Goal: Task Accomplishment & Management: Manage account settings

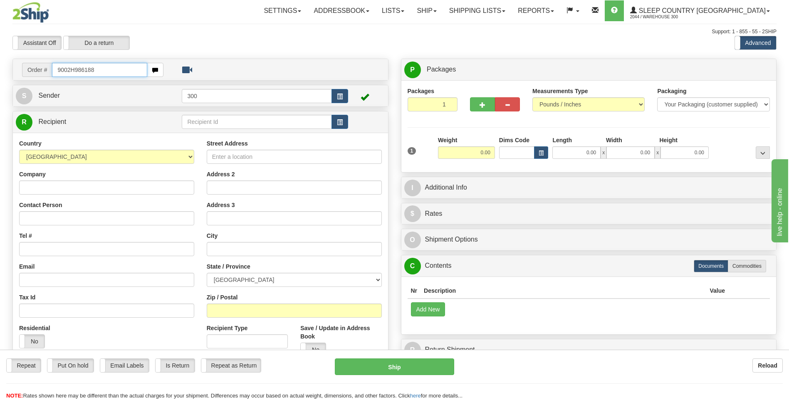
type input "9002H986188"
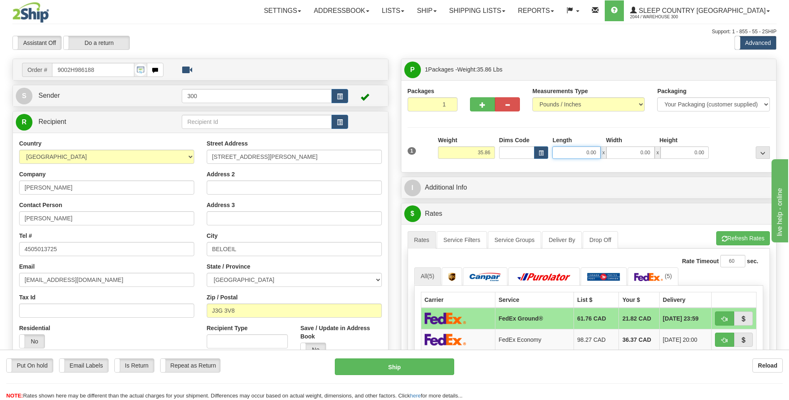
click at [564, 155] on input "0.00" at bounding box center [576, 152] width 48 height 12
type input "0.00"
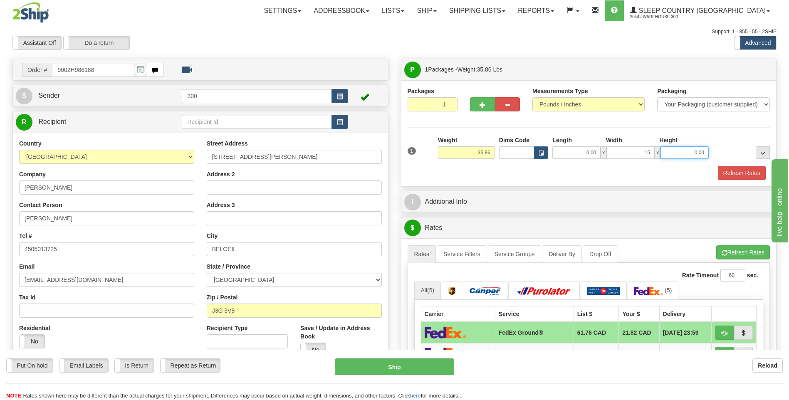
type input "15.00"
click at [586, 149] on input "0.00" at bounding box center [576, 152] width 48 height 12
type input "15.00"
click at [686, 154] on input "0.00" at bounding box center [685, 152] width 48 height 12
type input "42.00"
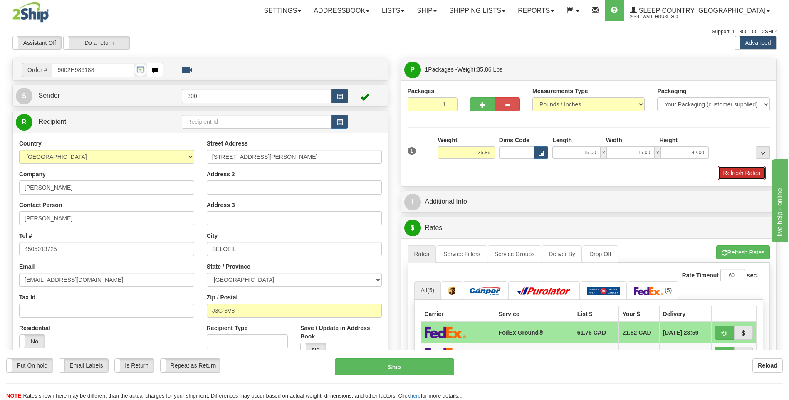
click at [718, 166] on button "Refresh Rates" at bounding box center [742, 173] width 48 height 14
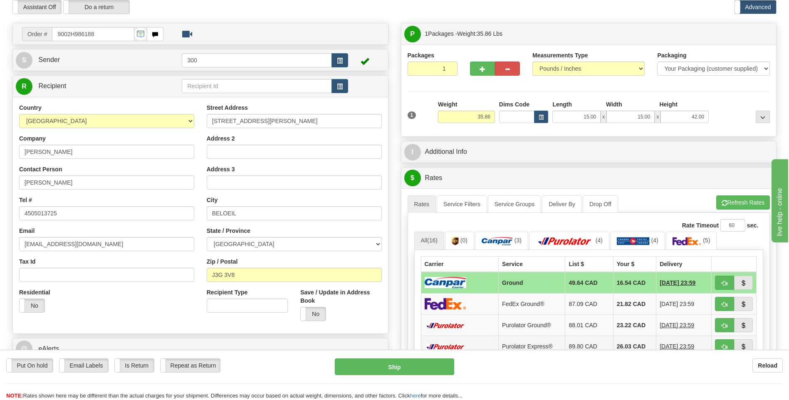
scroll to position [83, 0]
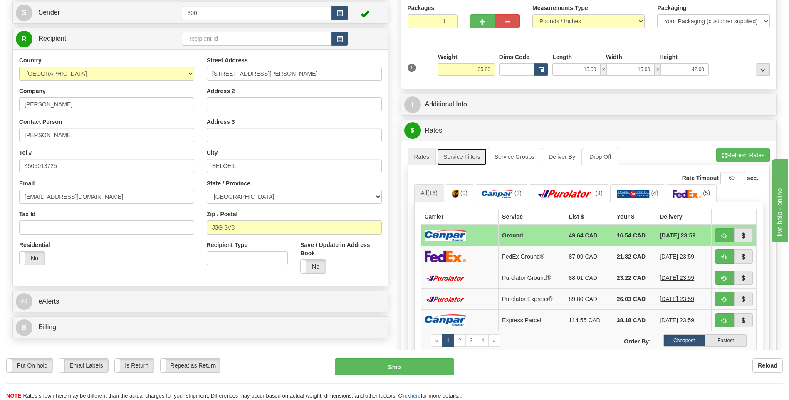
click at [459, 153] on link "Service Filters" at bounding box center [462, 156] width 50 height 17
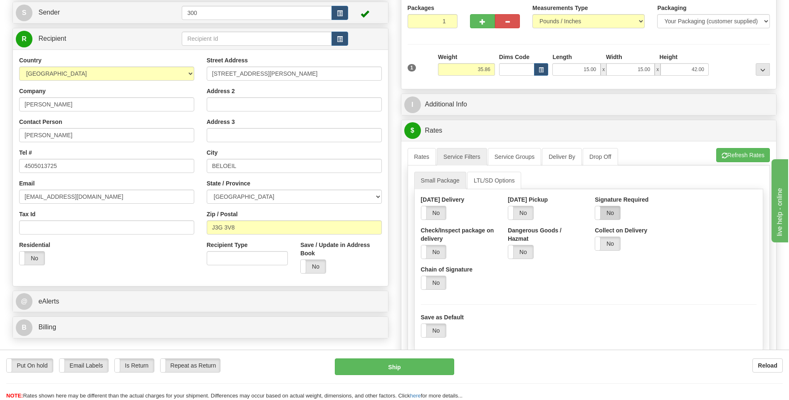
click at [611, 215] on label "No" at bounding box center [607, 212] width 25 height 13
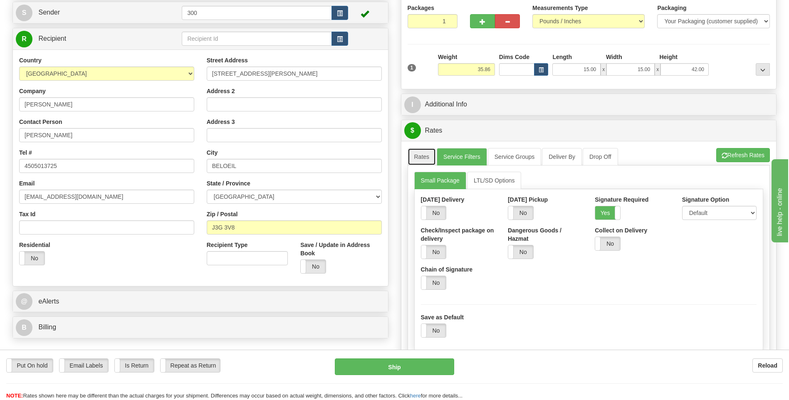
click at [421, 158] on link "Rates" at bounding box center [422, 156] width 29 height 17
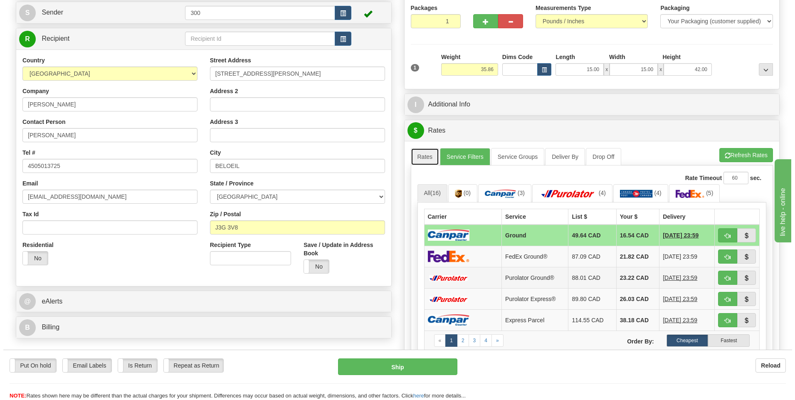
scroll to position [125, 0]
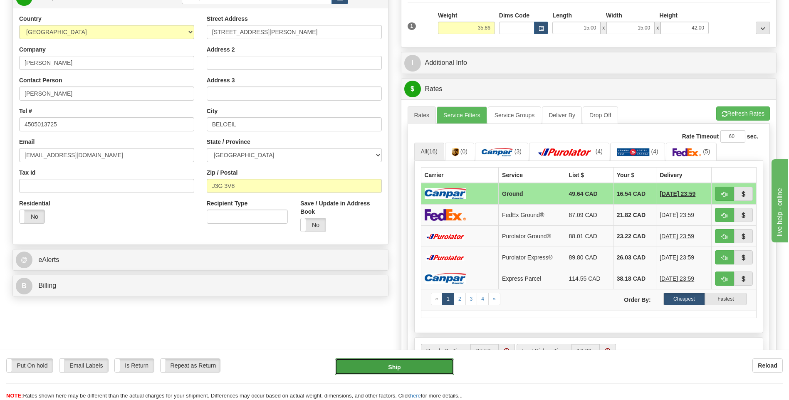
click at [383, 367] on button "Ship" at bounding box center [394, 367] width 119 height 17
type input "1"
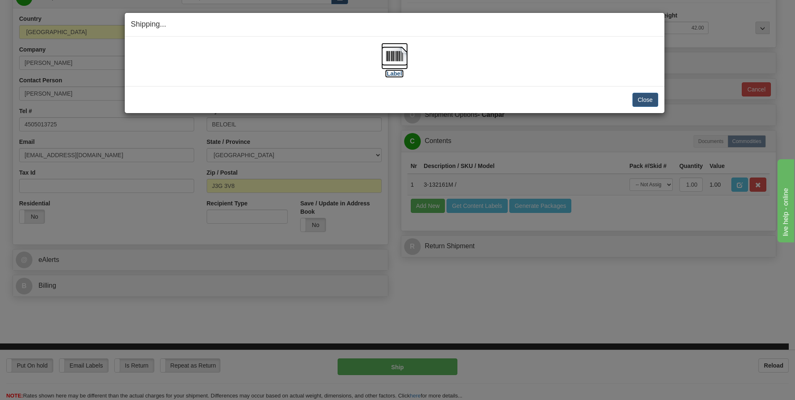
click at [391, 62] on img at bounding box center [394, 56] width 27 height 27
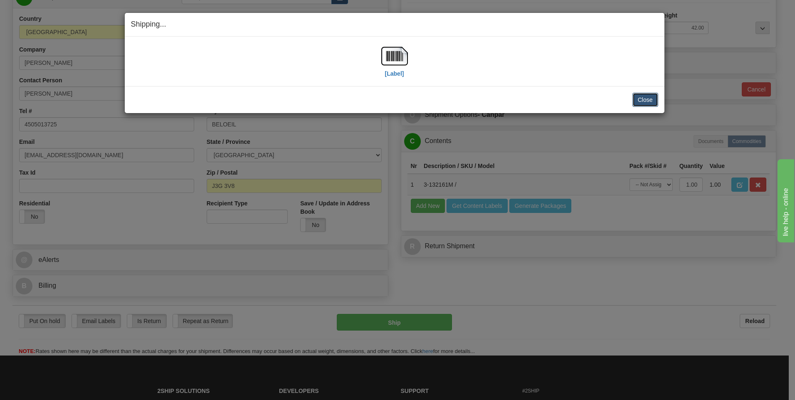
click at [644, 105] on button "Close" at bounding box center [646, 100] width 26 height 14
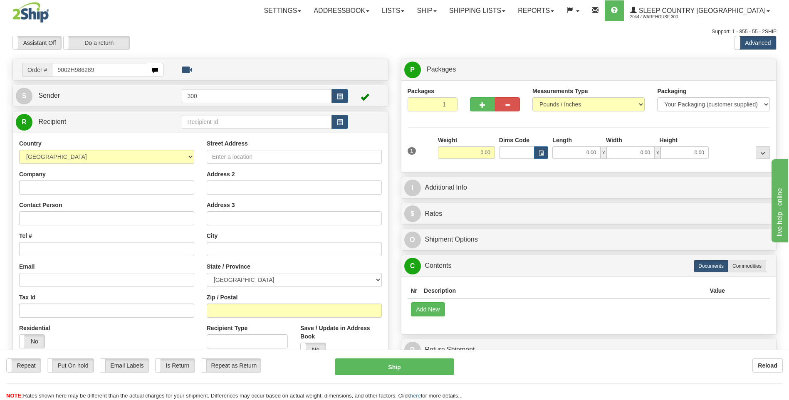
type input "9002H986289"
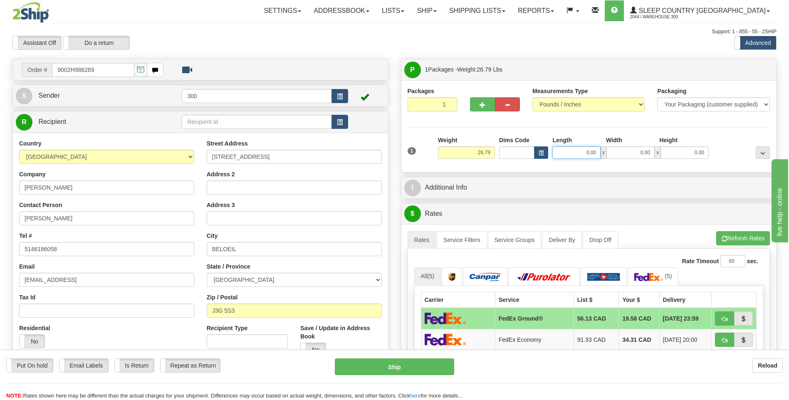
click at [573, 155] on input "0.00" at bounding box center [576, 152] width 48 height 12
type input "13.00"
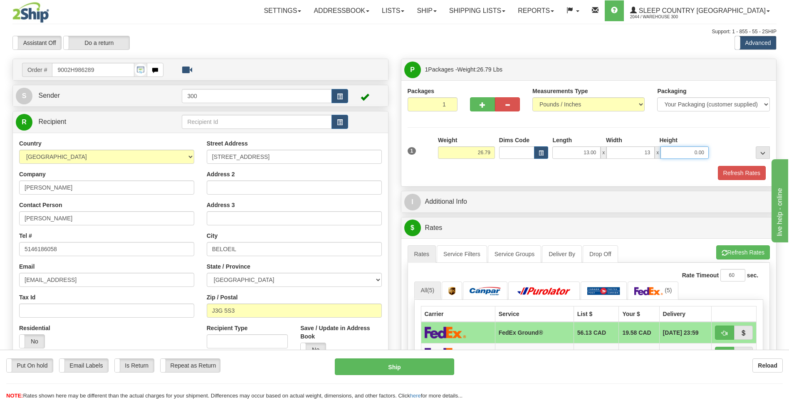
type input "13.00"
type input "40.00"
click at [718, 166] on button "Refresh Rates" at bounding box center [742, 173] width 48 height 14
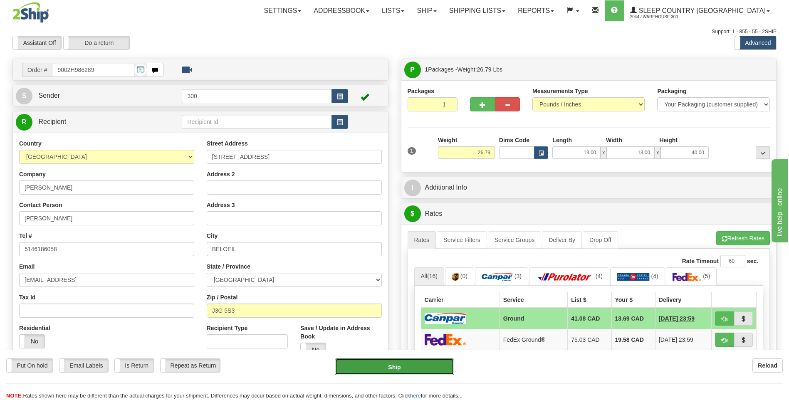
click at [381, 368] on button "Ship" at bounding box center [394, 367] width 119 height 17
type input "1"
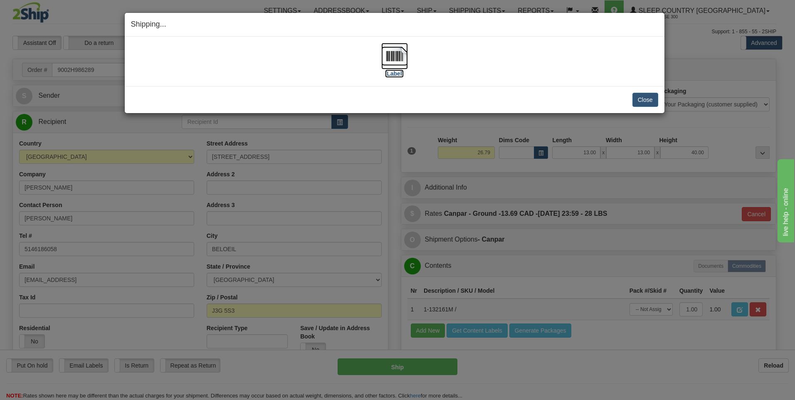
click at [397, 50] on img at bounding box center [394, 56] width 27 height 27
click at [639, 95] on button "Close" at bounding box center [646, 100] width 26 height 14
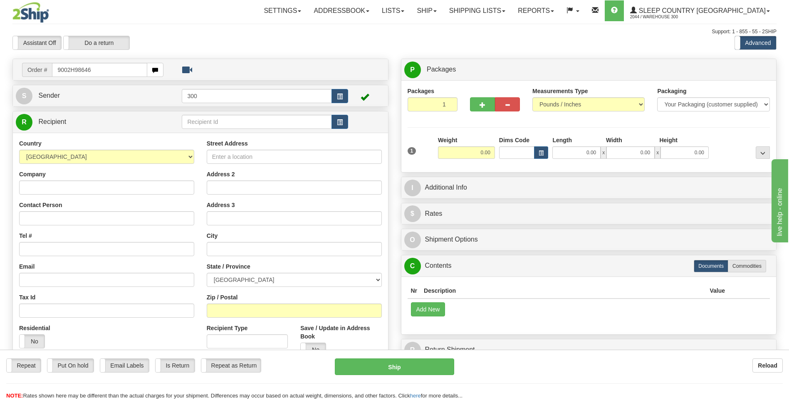
type input "9002H986461"
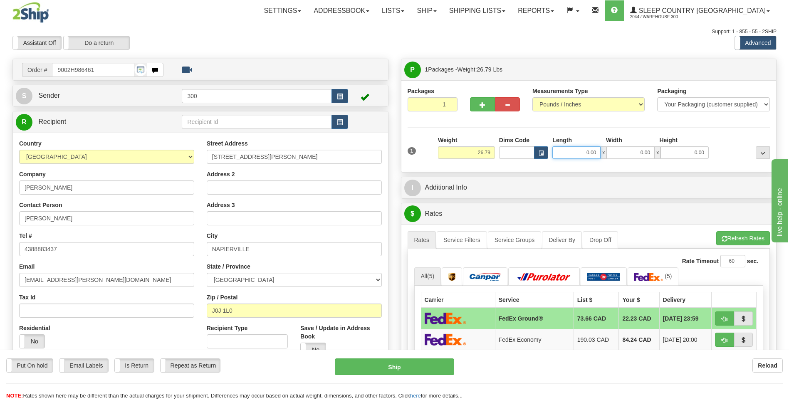
click at [575, 147] on input "0.00" at bounding box center [576, 152] width 48 height 12
type input "13.00"
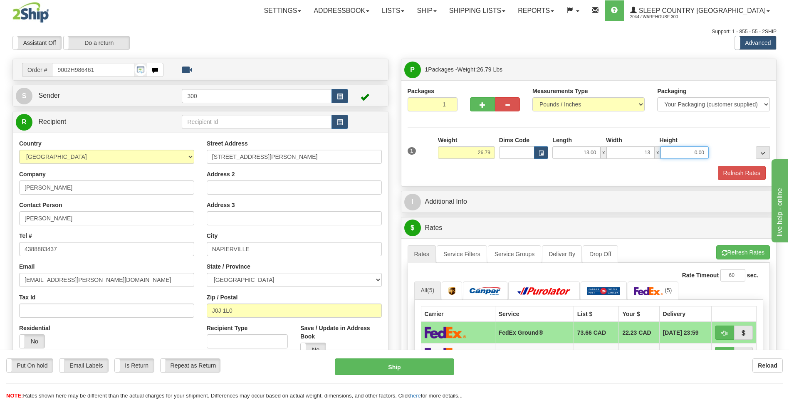
type input "13.00"
type input "40.00"
click at [718, 166] on button "Refresh Rates" at bounding box center [742, 173] width 48 height 14
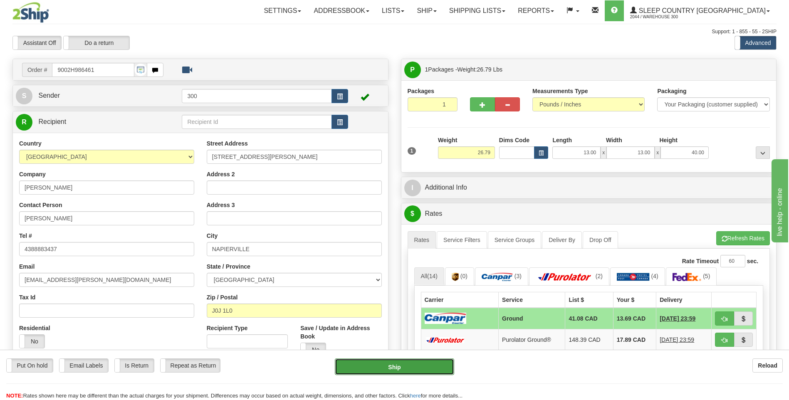
click at [407, 368] on button "Ship" at bounding box center [394, 367] width 119 height 17
type input "1"
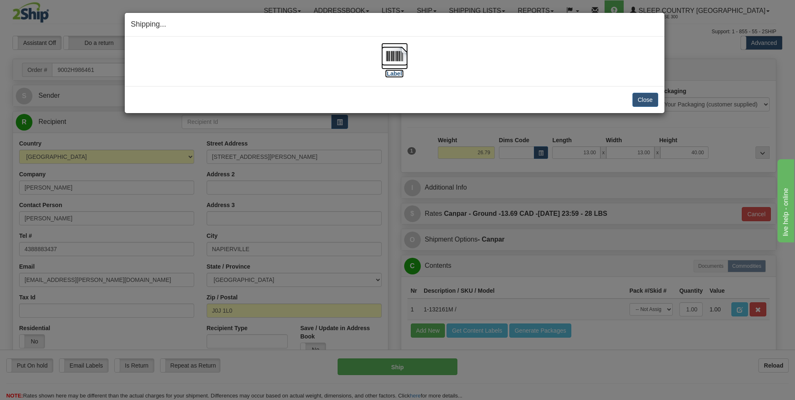
click at [395, 56] on img at bounding box center [394, 56] width 27 height 27
click at [646, 98] on button "Close" at bounding box center [646, 100] width 26 height 14
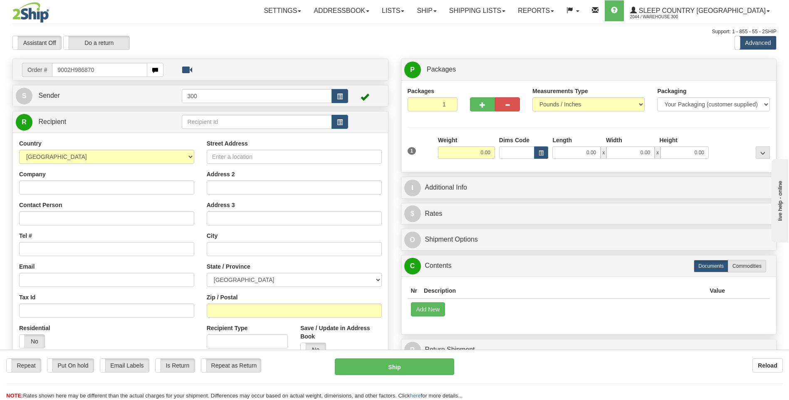
type input "9002H986870"
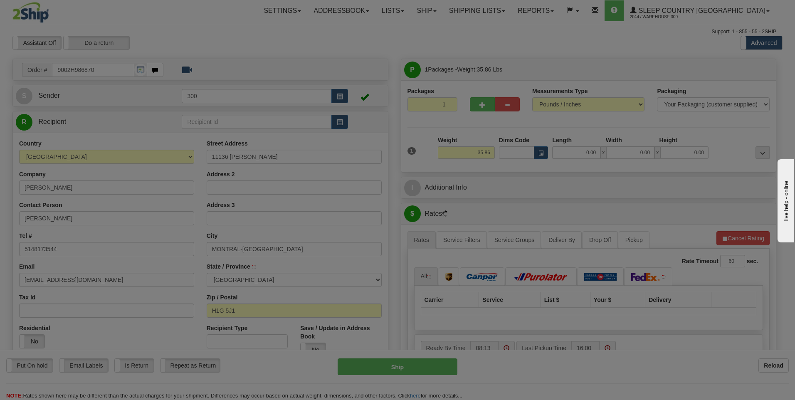
type input "MONTREAL-NORD"
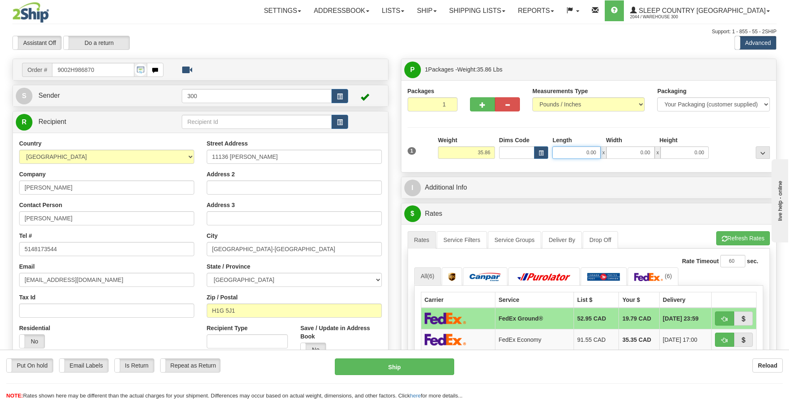
click at [576, 156] on input "0.00" at bounding box center [576, 152] width 48 height 12
type input "0.00"
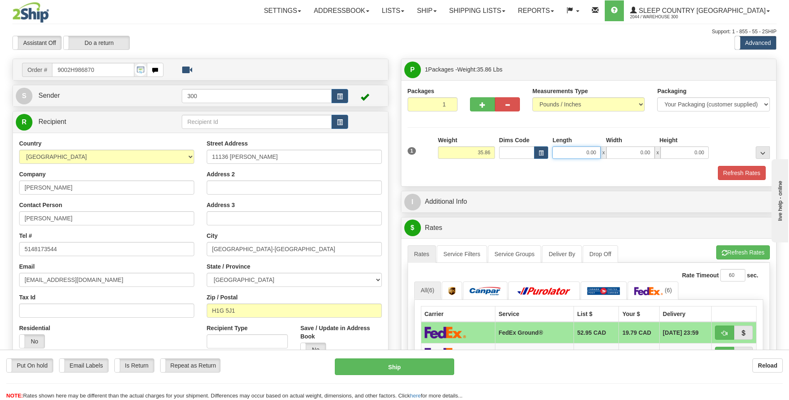
click at [572, 152] on input "0.00" at bounding box center [576, 152] width 48 height 12
type input "15.00"
type input "42.00"
click at [718, 166] on button "Refresh Rates" at bounding box center [742, 173] width 48 height 14
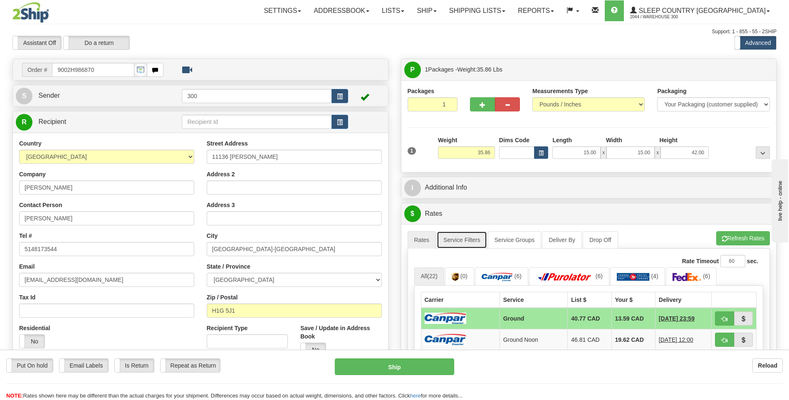
click at [464, 244] on link "Service Filters" at bounding box center [462, 239] width 50 height 17
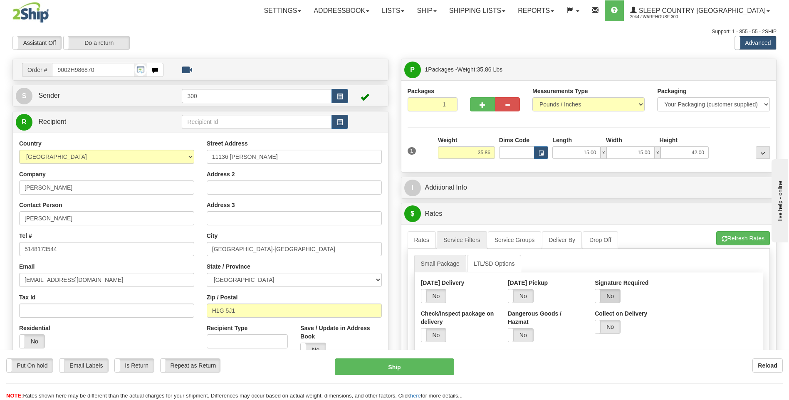
click at [607, 296] on label "No" at bounding box center [607, 296] width 25 height 13
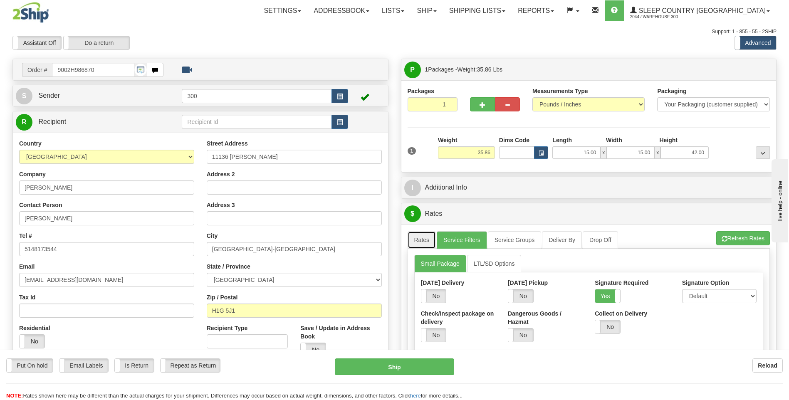
click at [425, 236] on link "Rates" at bounding box center [422, 239] width 29 height 17
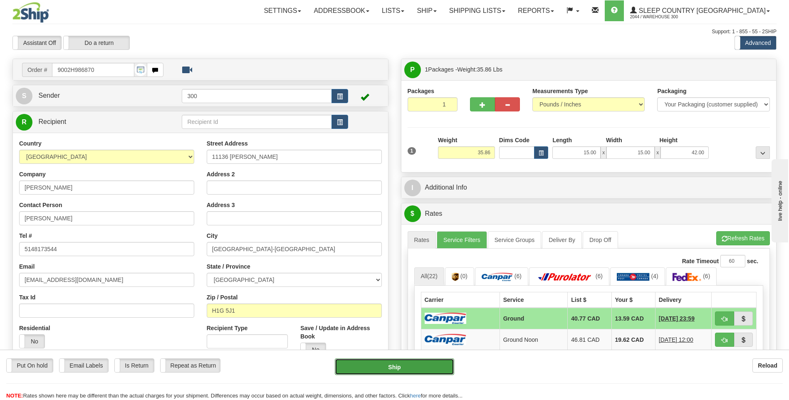
click at [393, 369] on button "Ship" at bounding box center [394, 367] width 119 height 17
type input "1"
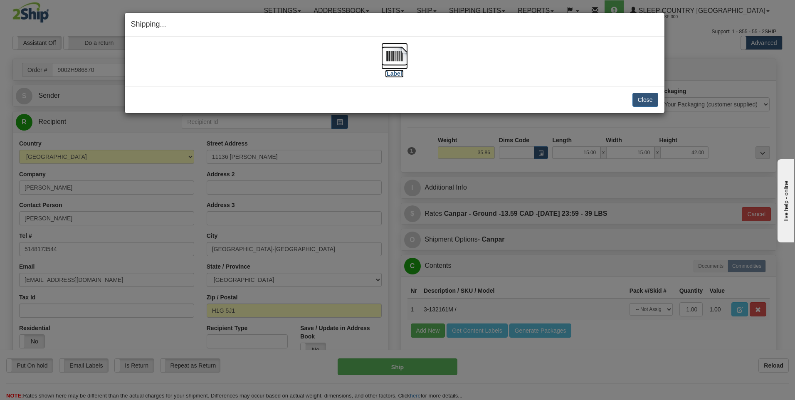
click at [389, 58] on img at bounding box center [394, 56] width 27 height 27
click at [640, 99] on button "Close" at bounding box center [646, 100] width 26 height 14
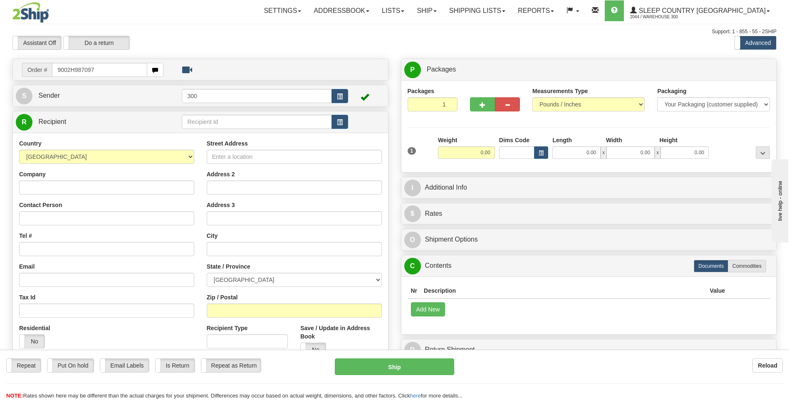
type input "9002H987097"
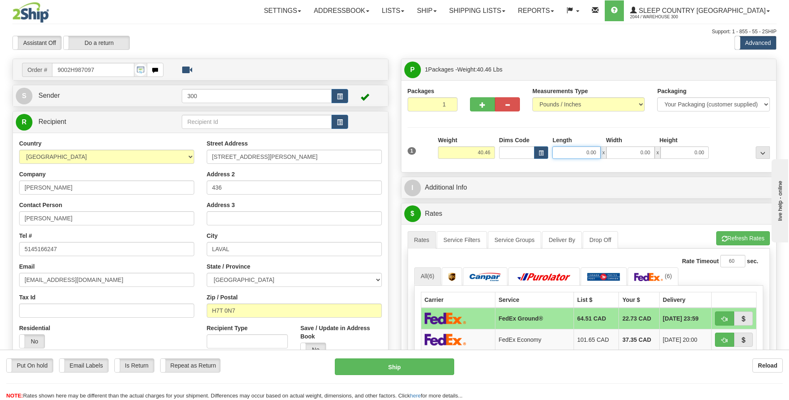
drag, startPoint x: 581, startPoint y: 152, endPoint x: 627, endPoint y: 154, distance: 46.2
click at [617, 154] on div "0.00 x 0.00 x 0.00" at bounding box center [630, 152] width 156 height 12
type input "16.00"
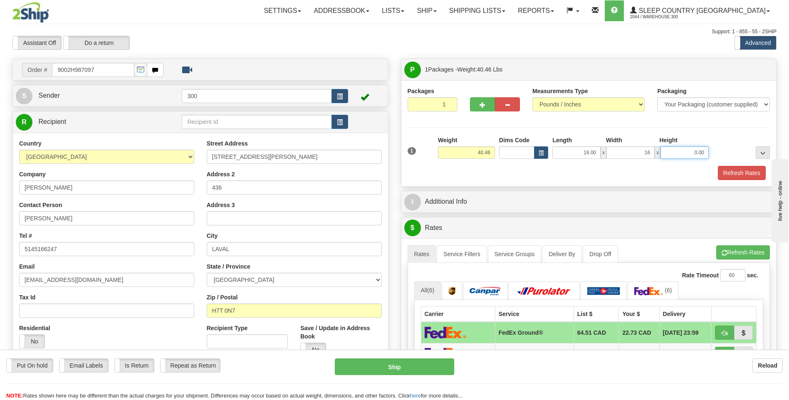
type input "16.00"
type input "40.00"
click at [718, 166] on button "Refresh Rates" at bounding box center [742, 173] width 48 height 14
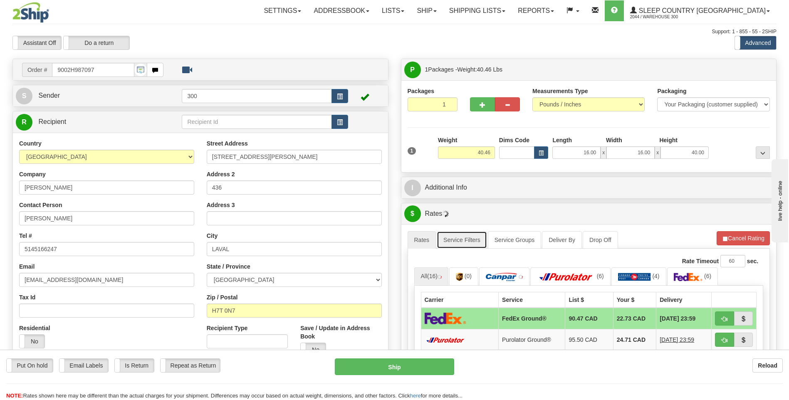
click at [472, 240] on link "Service Filters" at bounding box center [462, 239] width 50 height 17
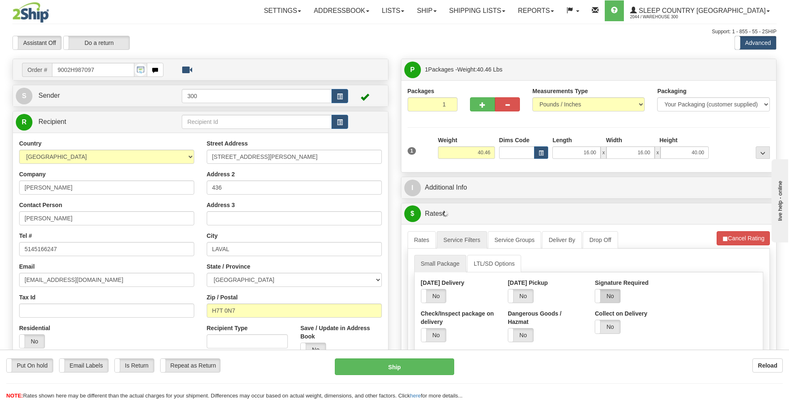
click at [612, 297] on label "No" at bounding box center [607, 296] width 25 height 13
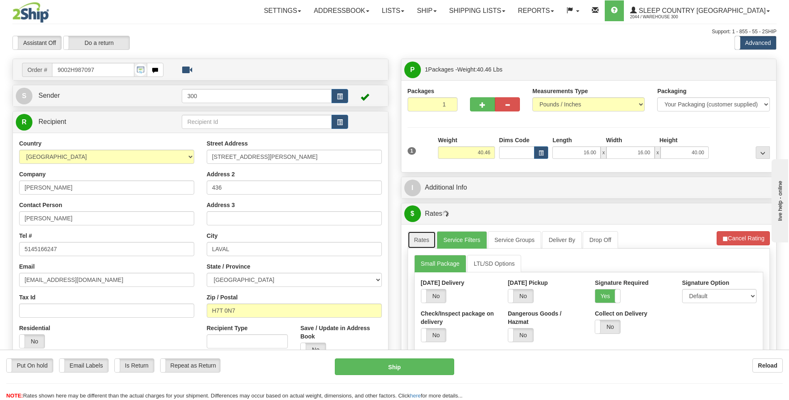
click at [418, 236] on link "Rates" at bounding box center [422, 239] width 29 height 17
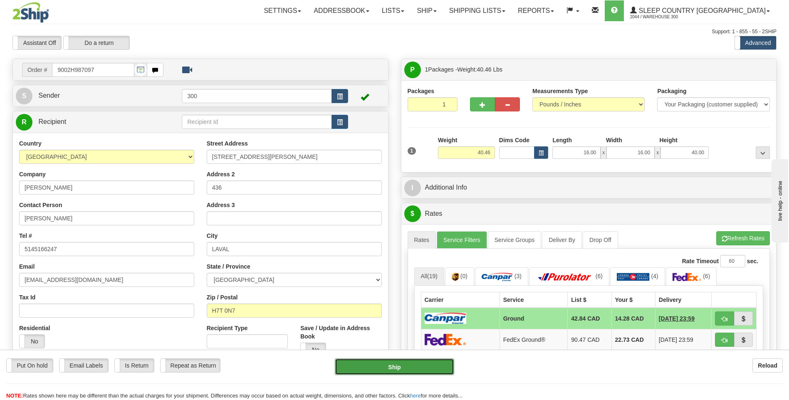
click at [378, 364] on button "Ship" at bounding box center [394, 367] width 119 height 17
type input "1"
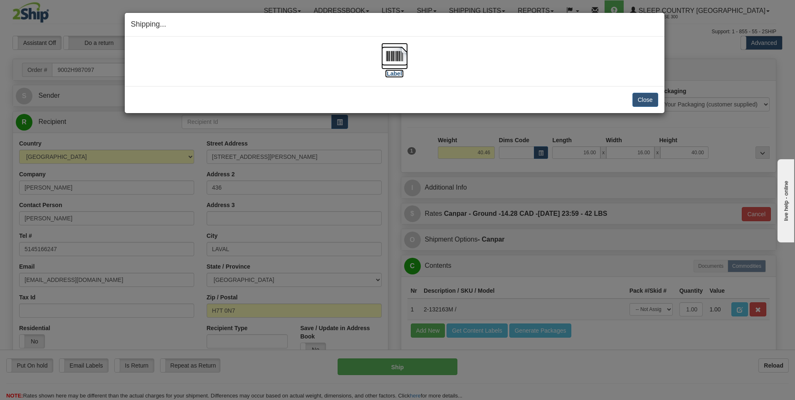
click at [391, 57] on img at bounding box center [394, 56] width 27 height 27
click at [642, 104] on button "Close" at bounding box center [646, 100] width 26 height 14
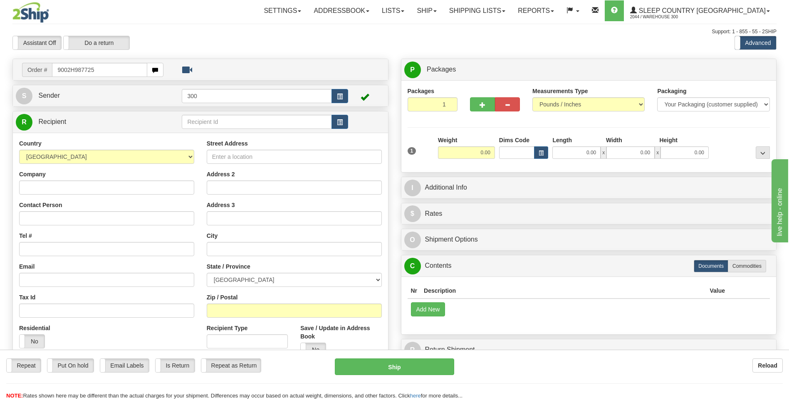
type input "9002H987725"
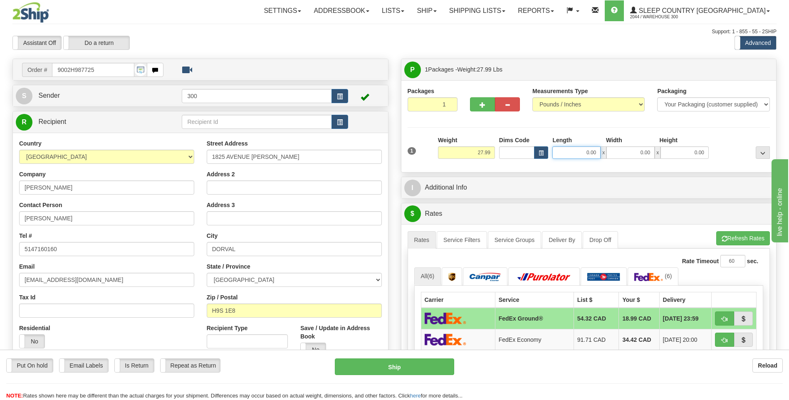
click at [572, 151] on input "0.00" at bounding box center [576, 152] width 48 height 12
drag, startPoint x: 575, startPoint y: 151, endPoint x: 694, endPoint y: 119, distance: 123.1
click at [651, 143] on div "Length Width Height 0.00 x 0.00 x 0.00" at bounding box center [630, 147] width 161 height 23
type input "14.00"
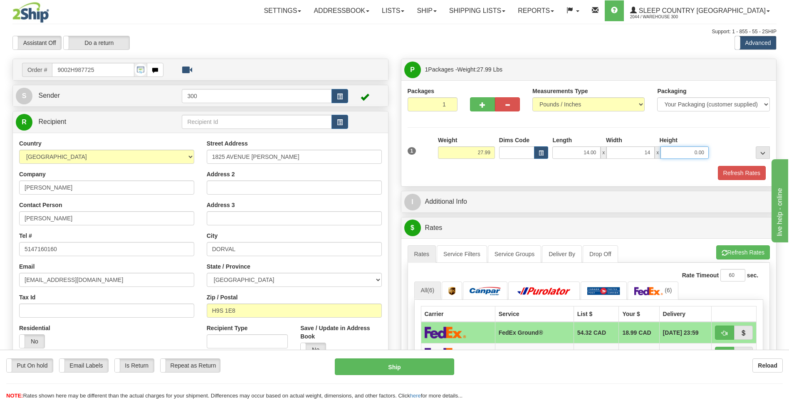
type input "14.00"
type input "40.00"
click at [718, 166] on button "Refresh Rates" at bounding box center [742, 173] width 48 height 14
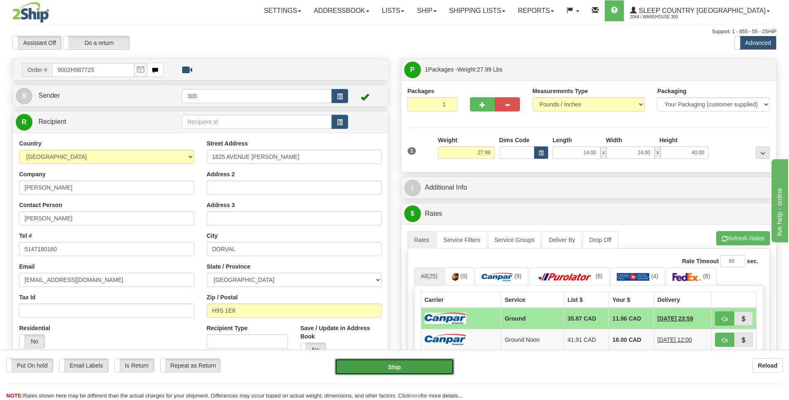
click at [391, 369] on button "Ship" at bounding box center [394, 367] width 119 height 17
type input "1"
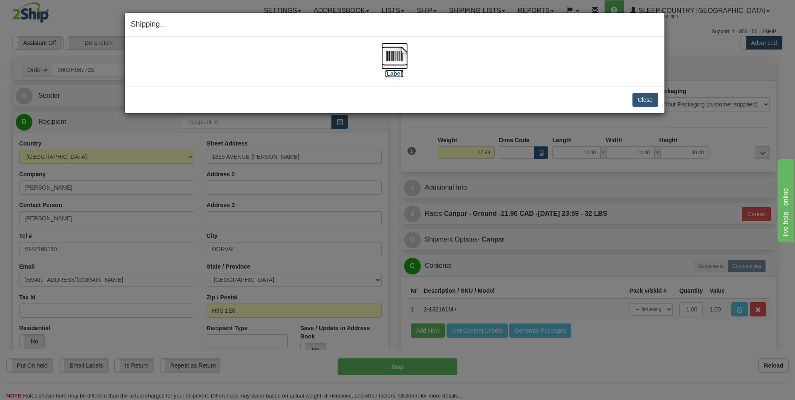
click at [390, 58] on img at bounding box center [394, 56] width 27 height 27
click at [637, 100] on button "Close" at bounding box center [646, 100] width 26 height 14
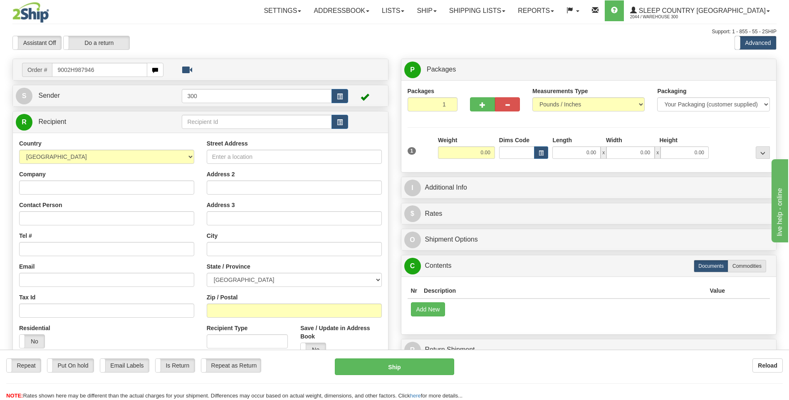
type input "9002H987946"
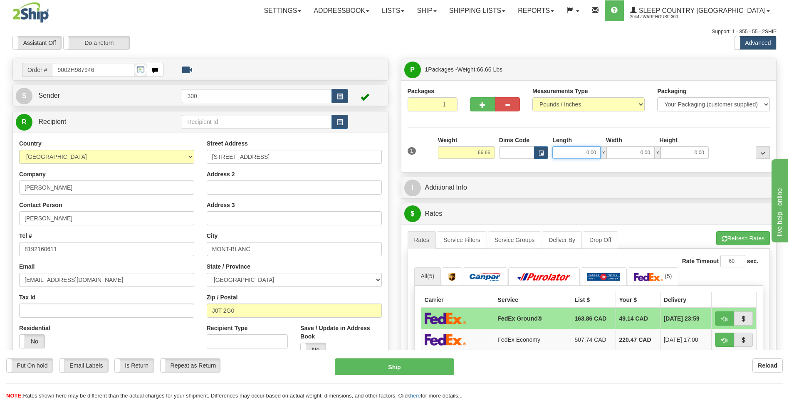
drag, startPoint x: 584, startPoint y: 150, endPoint x: 616, endPoint y: 156, distance: 32.7
click at [616, 156] on div "0.00 x 0.00 x 0.00" at bounding box center [630, 152] width 156 height 12
type input "18.00"
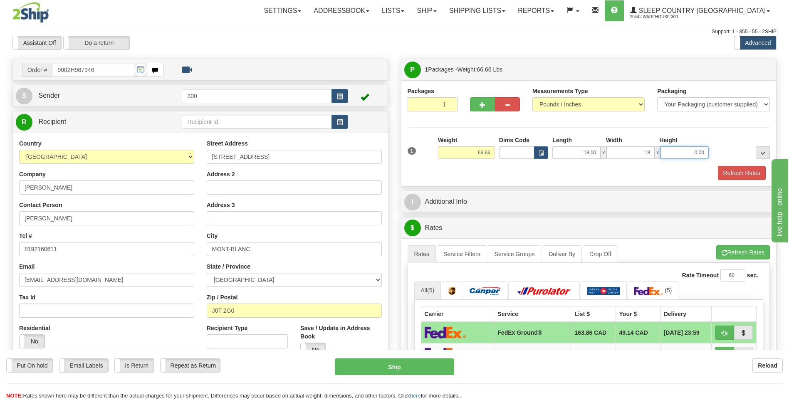
type input "18.00"
type input "41.00"
click at [718, 166] on button "Refresh Rates" at bounding box center [742, 173] width 48 height 14
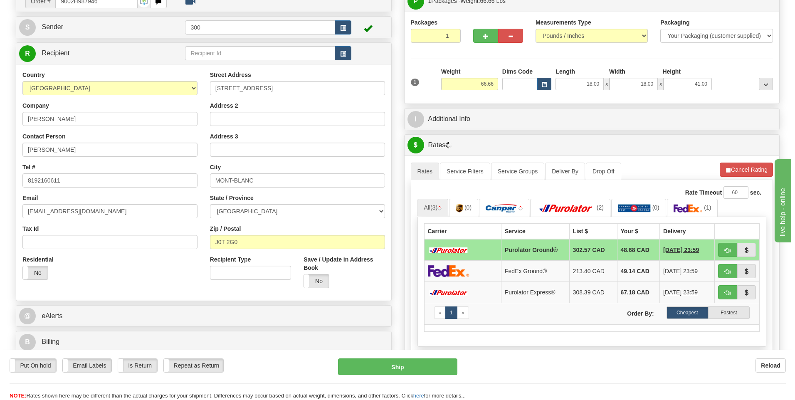
scroll to position [83, 0]
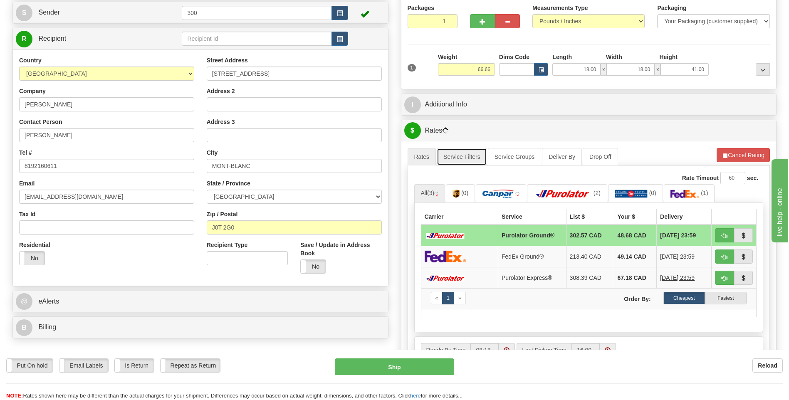
click at [461, 156] on link "Service Filters" at bounding box center [462, 156] width 50 height 17
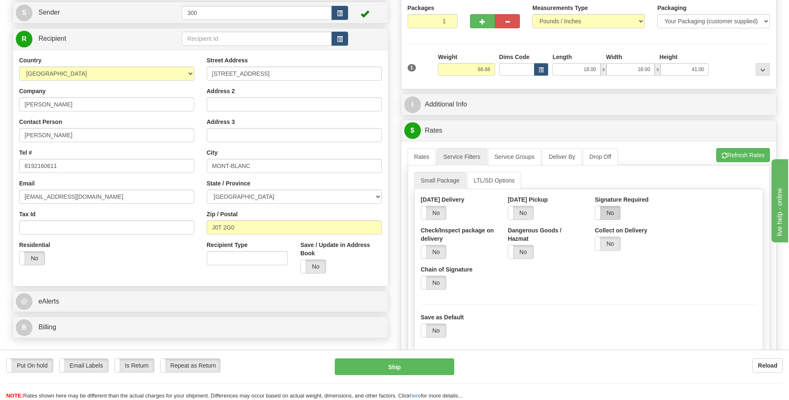
click at [608, 213] on label "No" at bounding box center [607, 212] width 25 height 13
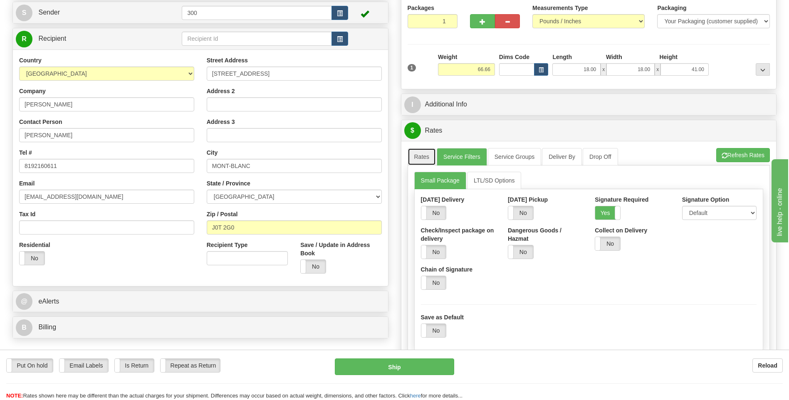
click at [423, 160] on link "Rates" at bounding box center [422, 156] width 29 height 17
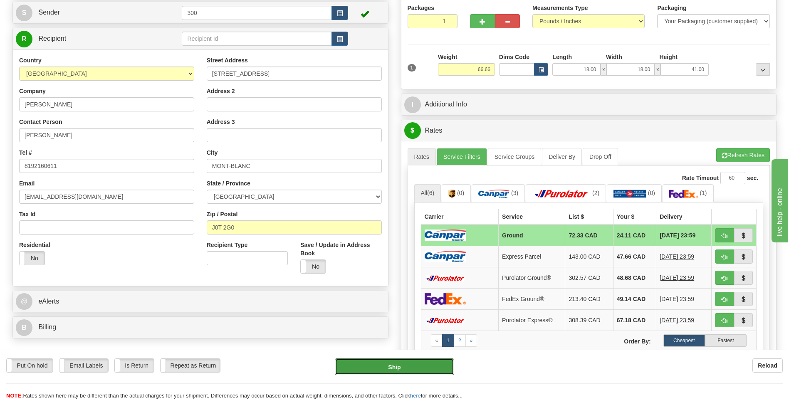
click at [382, 366] on button "Ship" at bounding box center [394, 367] width 119 height 17
type input "1"
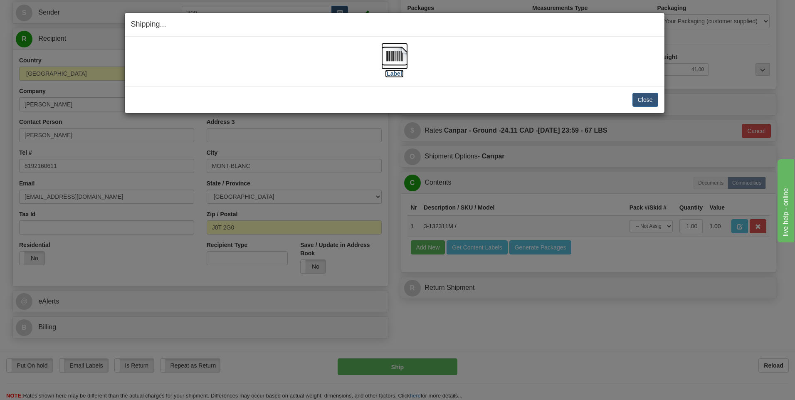
click at [392, 54] on img at bounding box center [394, 56] width 27 height 27
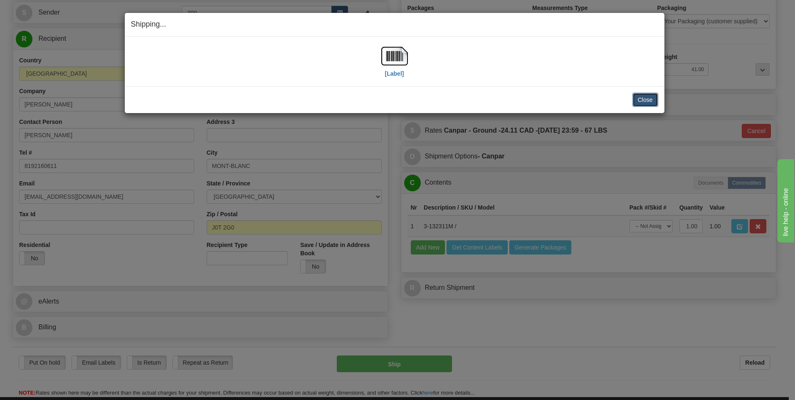
click at [647, 101] on button "Close" at bounding box center [646, 100] width 26 height 14
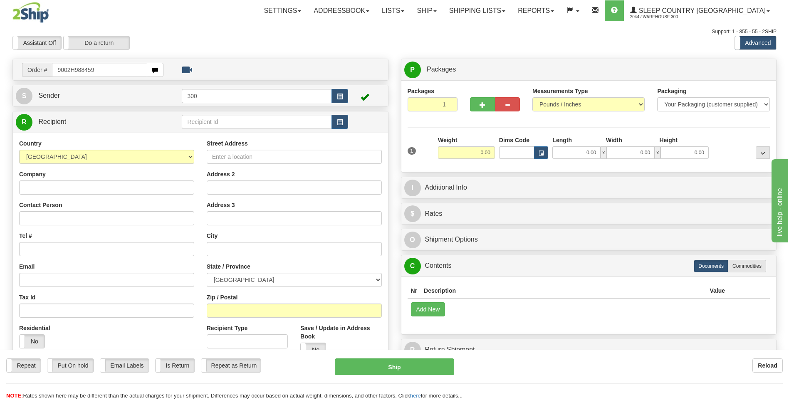
type input "9002H988459"
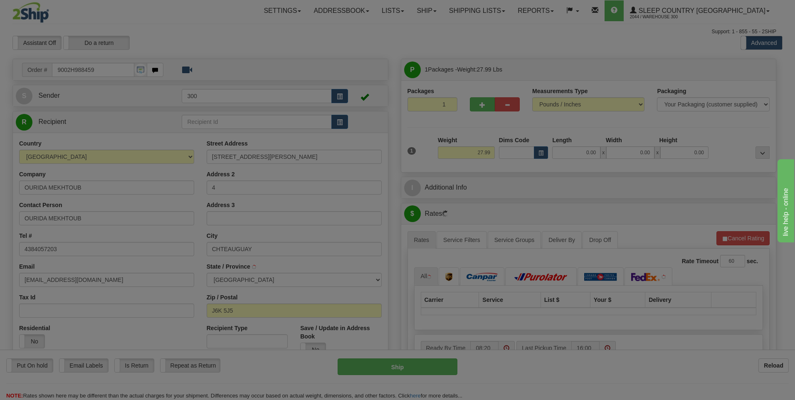
type input "CHATEAUGUAY"
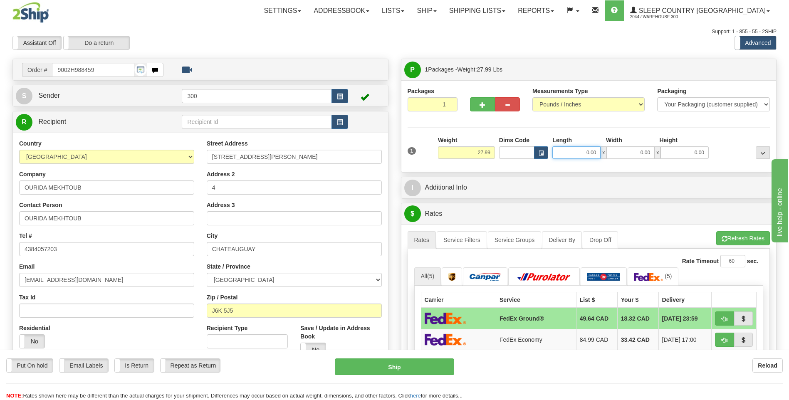
click at [571, 151] on input "0.00" at bounding box center [576, 152] width 48 height 12
drag, startPoint x: 564, startPoint y: 151, endPoint x: 644, endPoint y: 151, distance: 80.3
click at [644, 151] on div "0.00 x 0.00 x 0.00" at bounding box center [630, 152] width 156 height 12
type input "14.00"
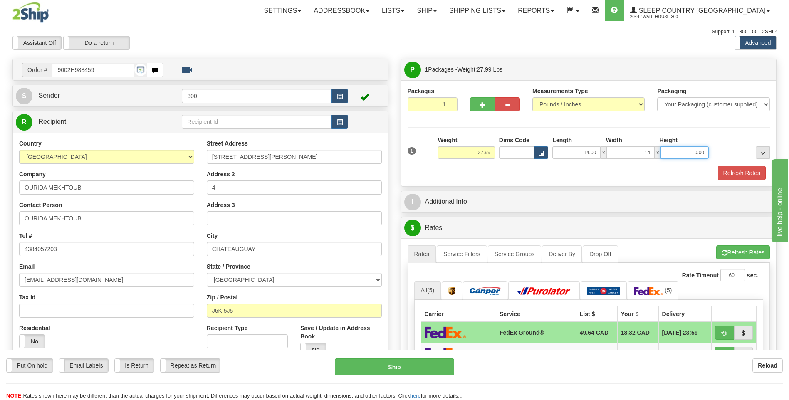
type input "14.00"
type input "40.00"
click at [718, 166] on button "Refresh Rates" at bounding box center [742, 173] width 48 height 14
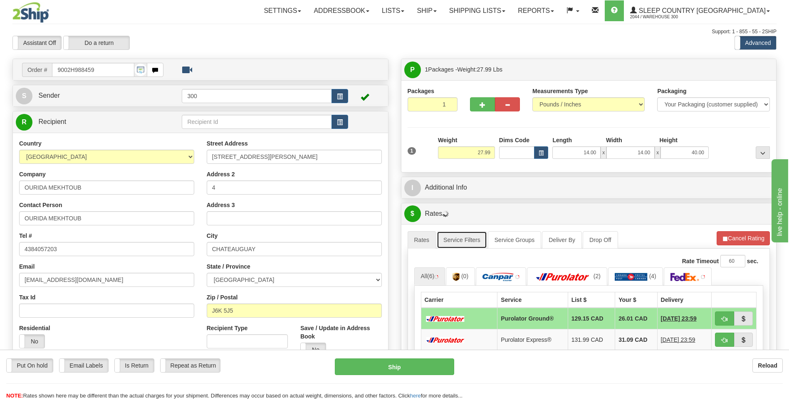
click at [468, 235] on link "Service Filters" at bounding box center [462, 239] width 50 height 17
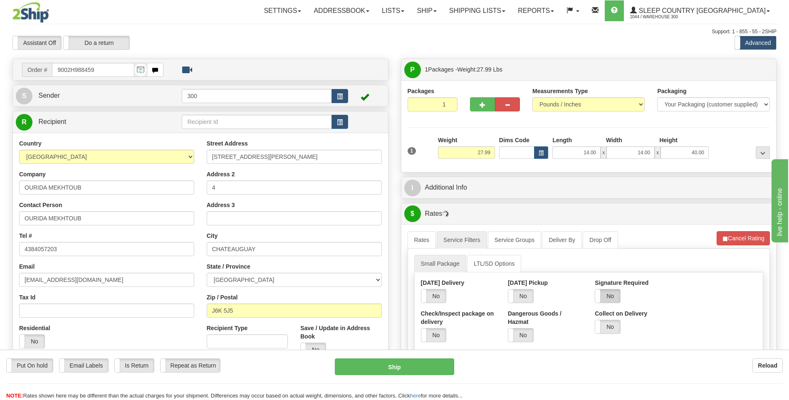
click at [615, 297] on label "No" at bounding box center [607, 296] width 25 height 13
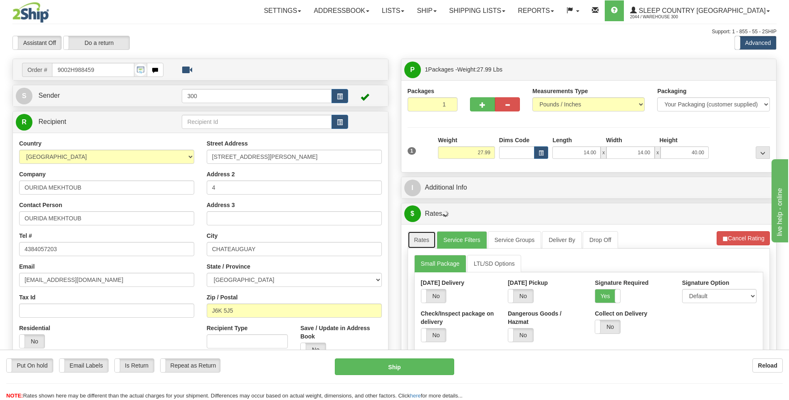
click at [417, 240] on link "Rates" at bounding box center [422, 239] width 29 height 17
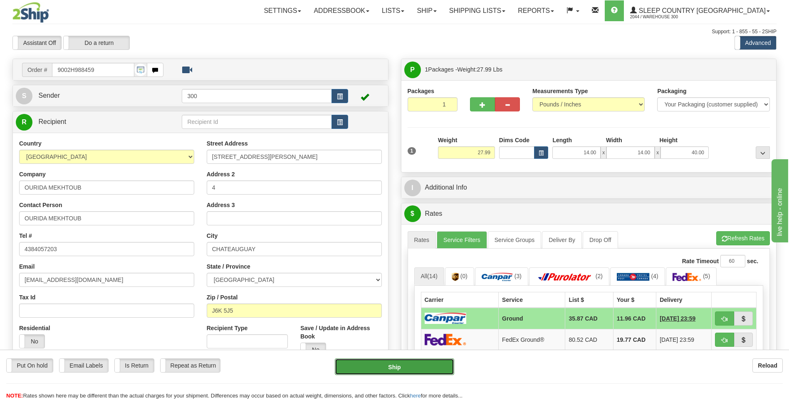
click at [363, 371] on button "Ship" at bounding box center [394, 367] width 119 height 17
type input "1"
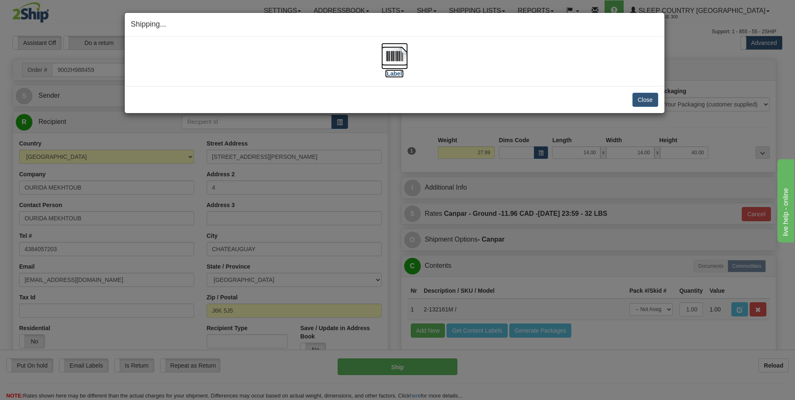
click at [402, 52] on img at bounding box center [394, 56] width 27 height 27
click at [647, 100] on button "Close" at bounding box center [646, 100] width 26 height 14
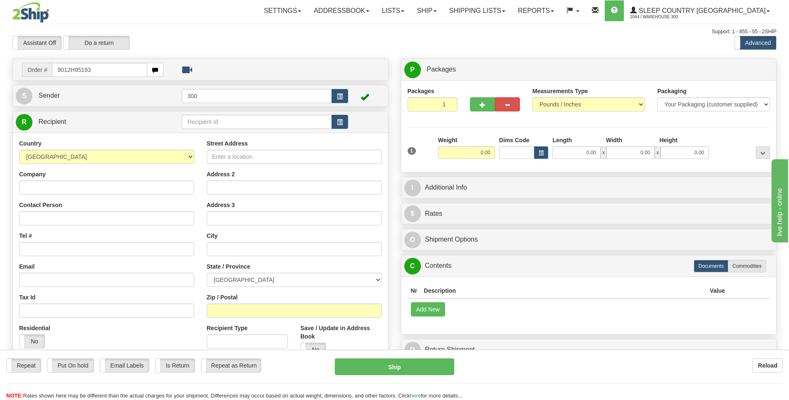
type input "9012H951939"
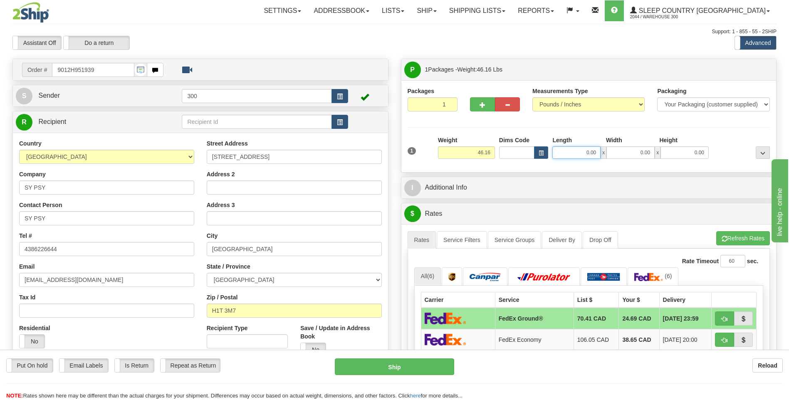
drag, startPoint x: 577, startPoint y: 147, endPoint x: 659, endPoint y: 151, distance: 81.6
click at [632, 151] on div "0.00 x 0.00 x 0.00" at bounding box center [630, 152] width 156 height 12
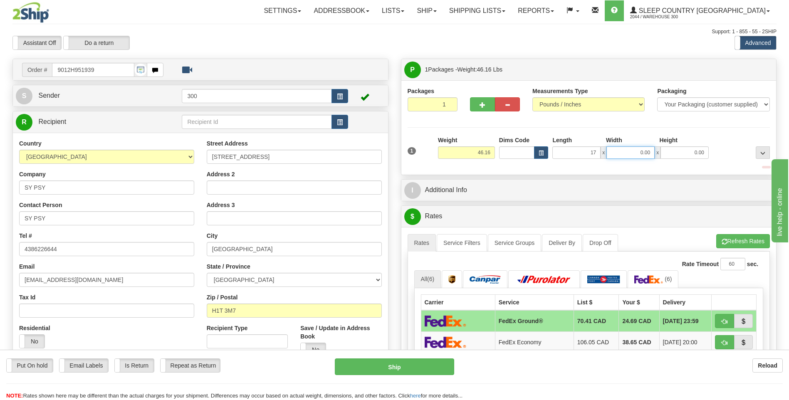
type input "17.00"
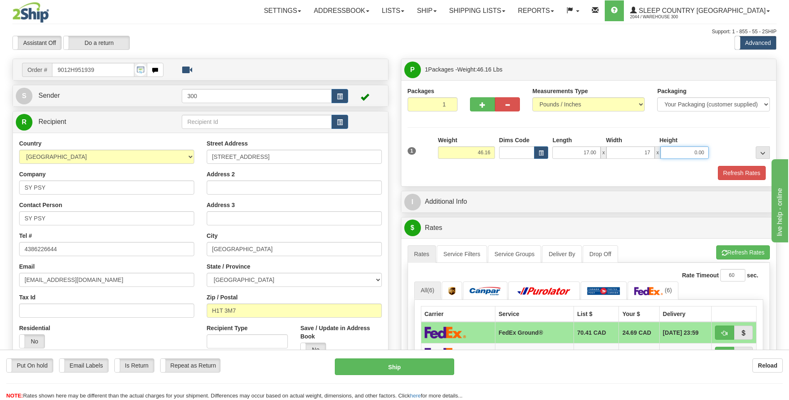
type input "17.00"
type input "42.00"
click at [718, 166] on button "Refresh Rates" at bounding box center [742, 173] width 48 height 14
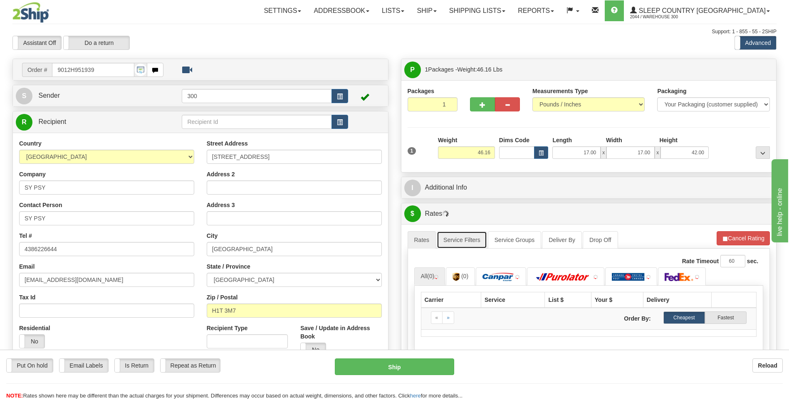
click at [453, 238] on link "Service Filters" at bounding box center [462, 239] width 50 height 17
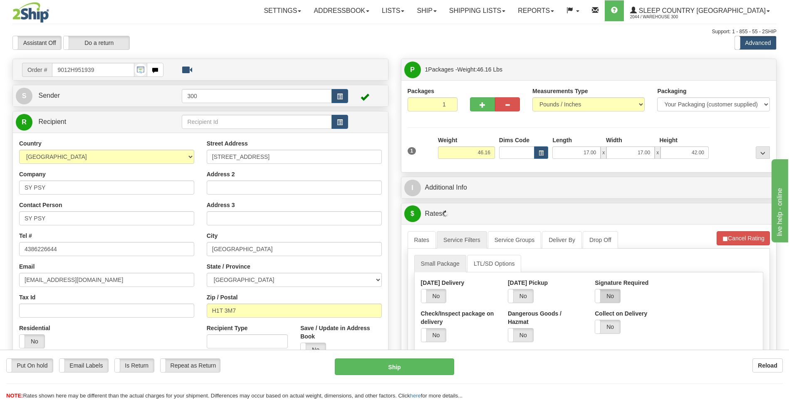
click at [612, 294] on label "No" at bounding box center [607, 296] width 25 height 13
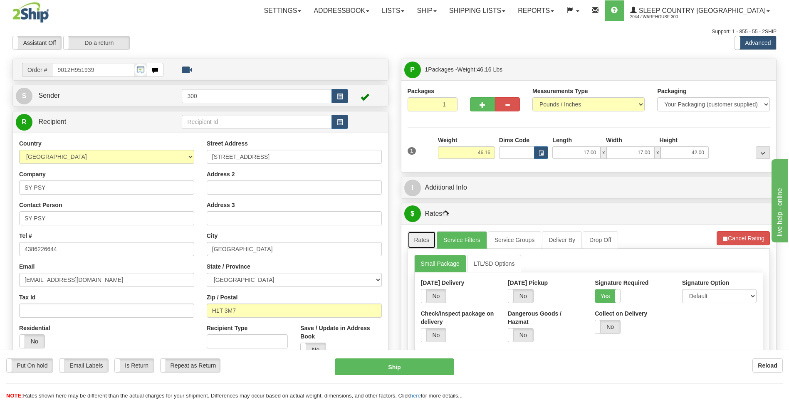
click at [416, 242] on link "Rates" at bounding box center [422, 239] width 29 height 17
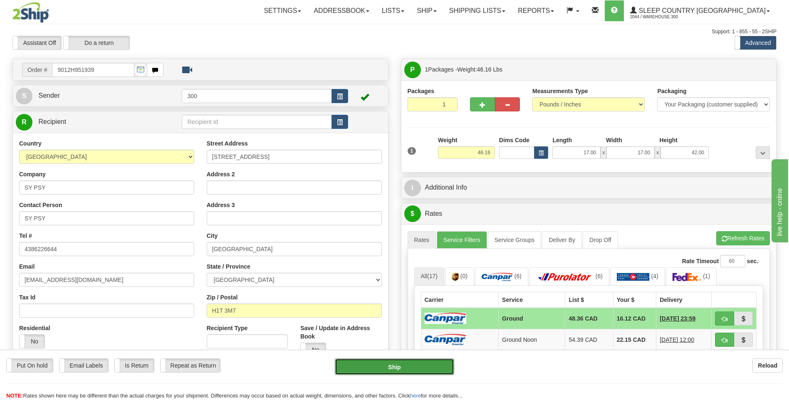
click at [389, 364] on button "Ship" at bounding box center [394, 367] width 119 height 17
type input "1"
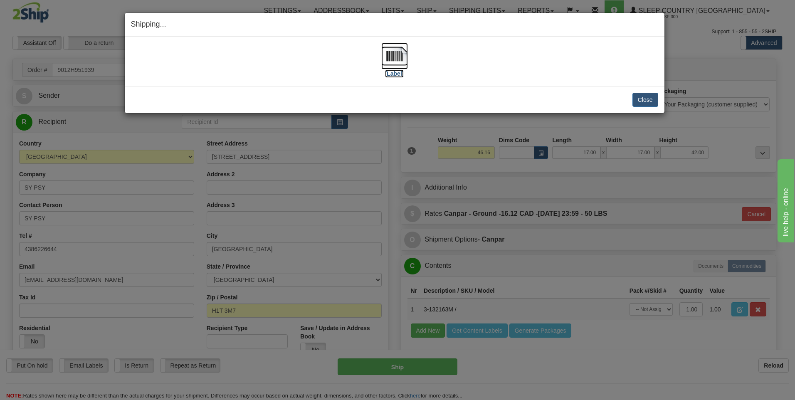
click at [397, 61] on img at bounding box center [394, 56] width 27 height 27
click at [646, 99] on button "Close" at bounding box center [646, 100] width 26 height 14
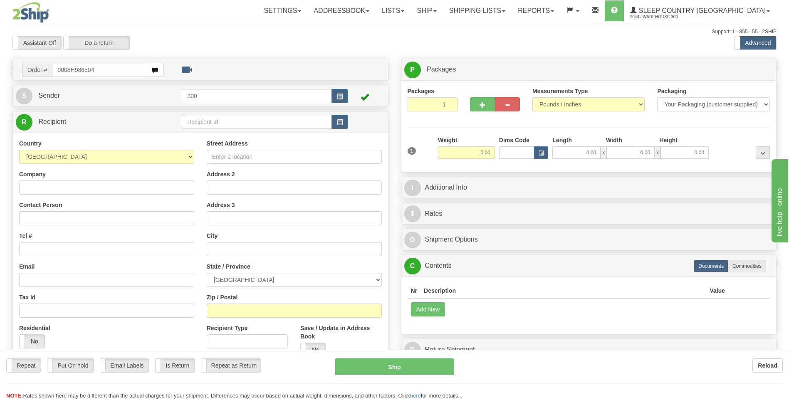
type input "9008H986504"
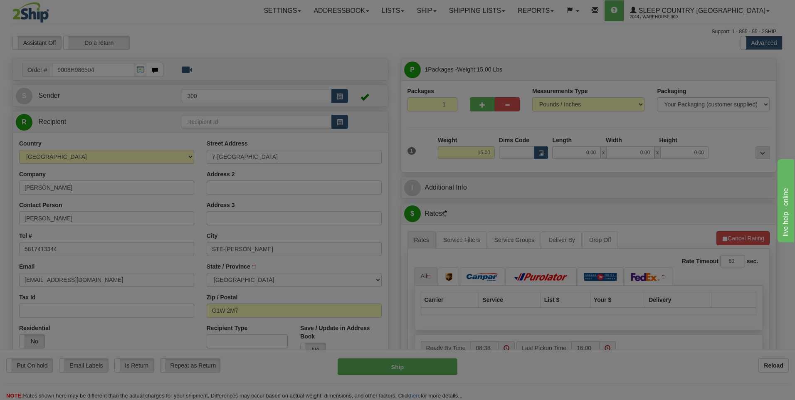
type input "[GEOGRAPHIC_DATA]"
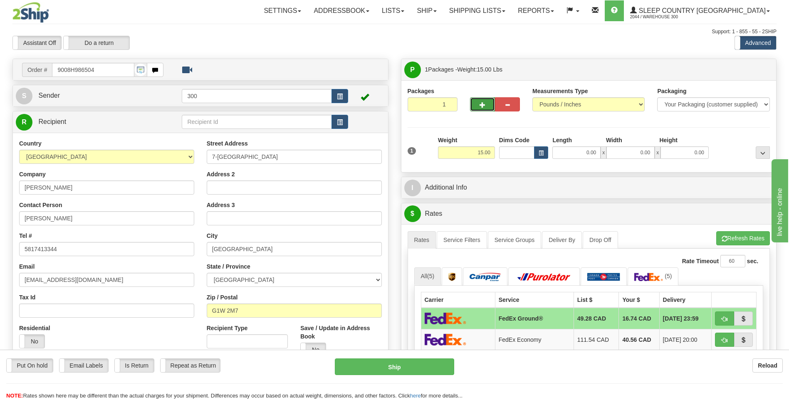
click at [477, 105] on button "button" at bounding box center [482, 104] width 25 height 14
type input "2"
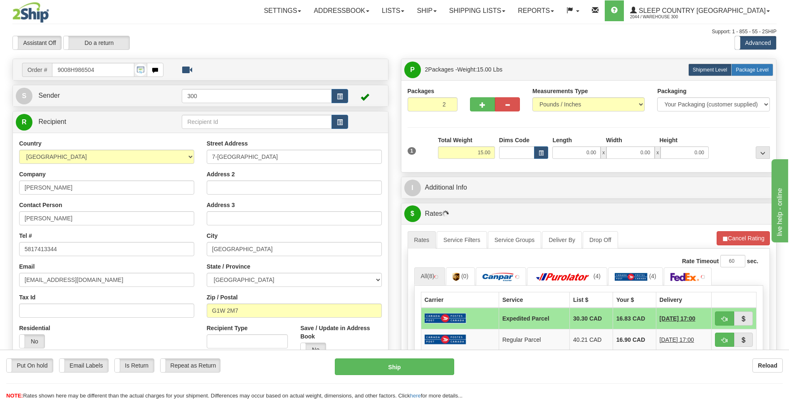
click at [750, 67] on span "Package Level" at bounding box center [752, 70] width 33 height 6
radio input "true"
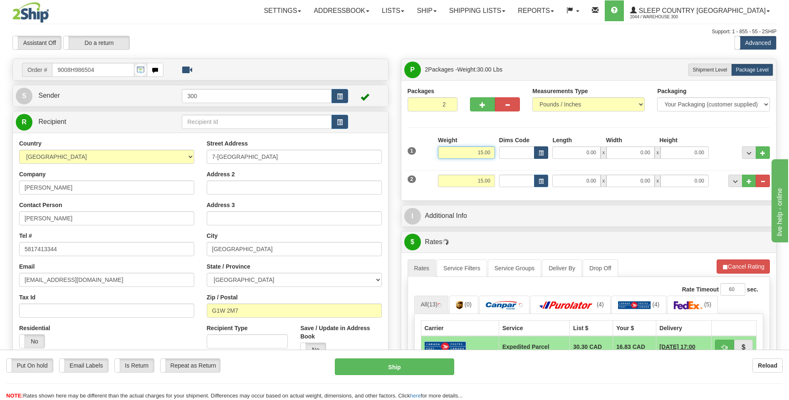
drag, startPoint x: 473, startPoint y: 152, endPoint x: 548, endPoint y: 156, distance: 75.0
click at [528, 152] on div "1 Weight 15.00 Dims Code x x" at bounding box center [589, 151] width 367 height 30
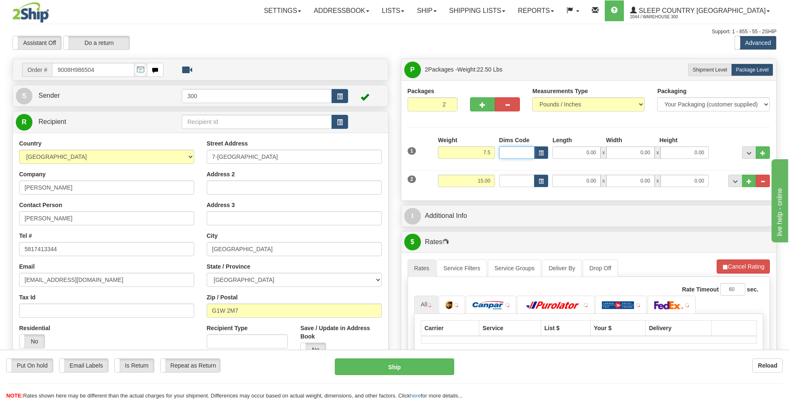
type input "7.50"
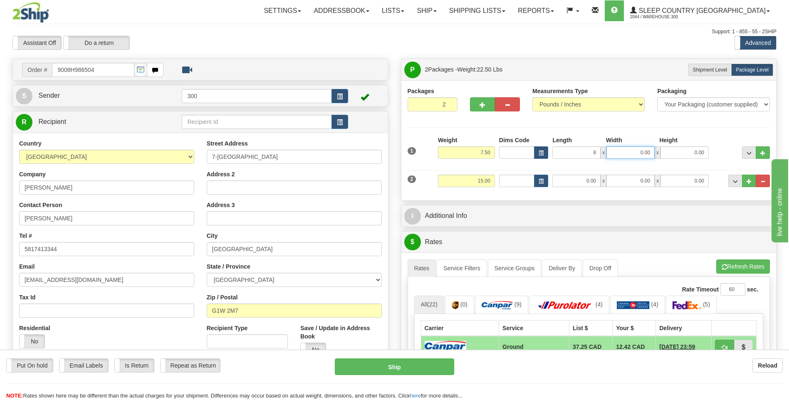
type input "8.00"
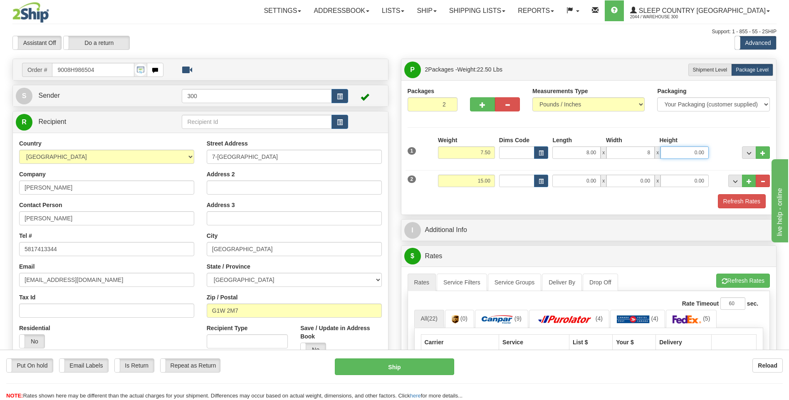
type input "8.00"
type input "18.00"
drag, startPoint x: 466, startPoint y: 180, endPoint x: 579, endPoint y: 184, distance: 113.6
click at [579, 184] on div "2 Weight 15.00 Dims Code Length Width Height" at bounding box center [589, 180] width 367 height 28
type input "7.50"
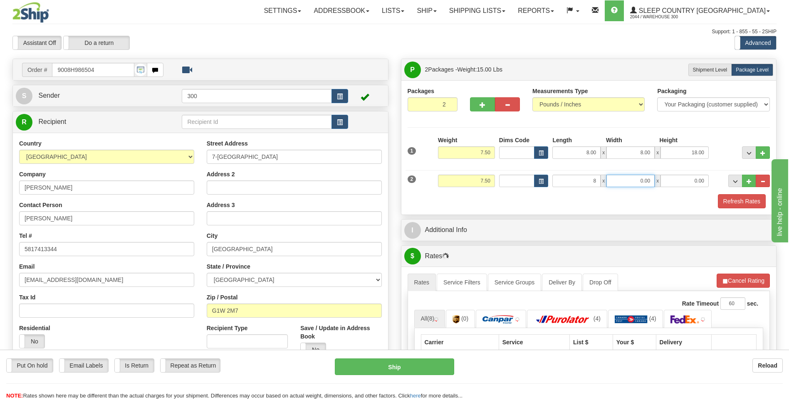
type input "8.00"
type input "18.00"
click at [718, 194] on button "Refresh Rates" at bounding box center [742, 201] width 48 height 14
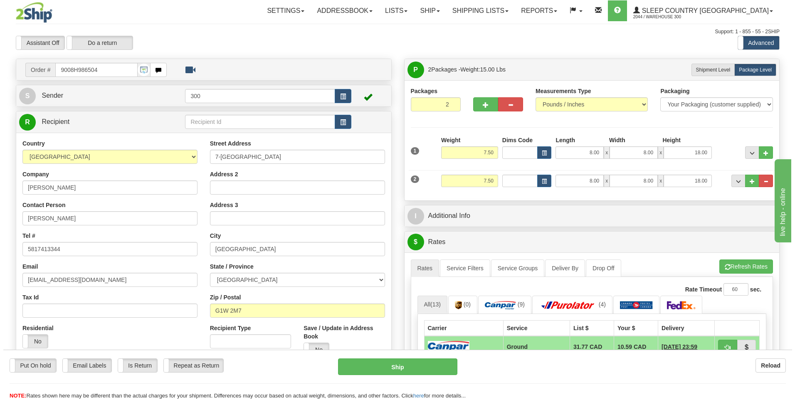
scroll to position [42, 0]
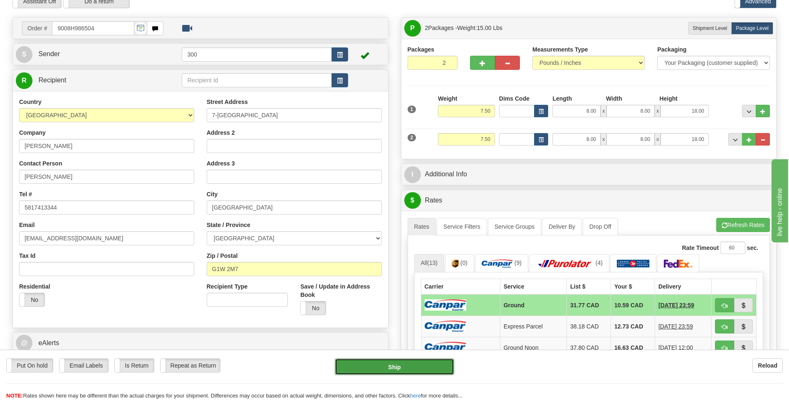
click at [366, 367] on button "Ship" at bounding box center [394, 367] width 119 height 17
type input "1"
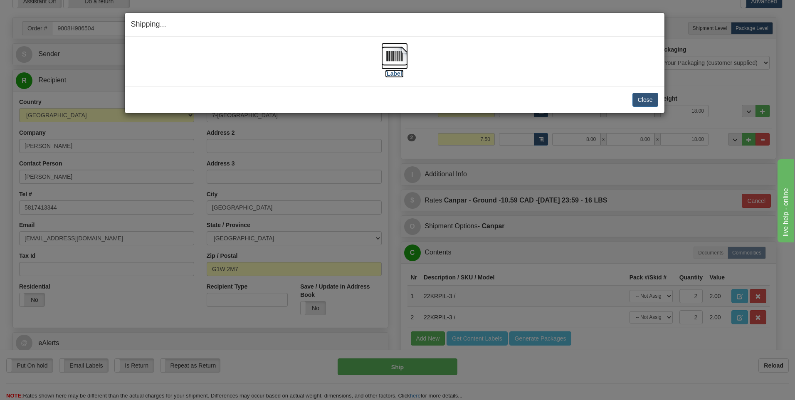
click at [391, 59] on img at bounding box center [394, 56] width 27 height 27
click at [642, 106] on button "Close" at bounding box center [646, 100] width 26 height 14
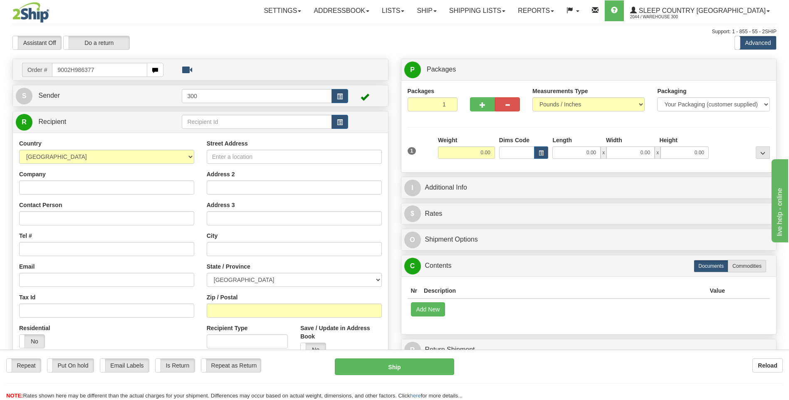
type input "9002H986377"
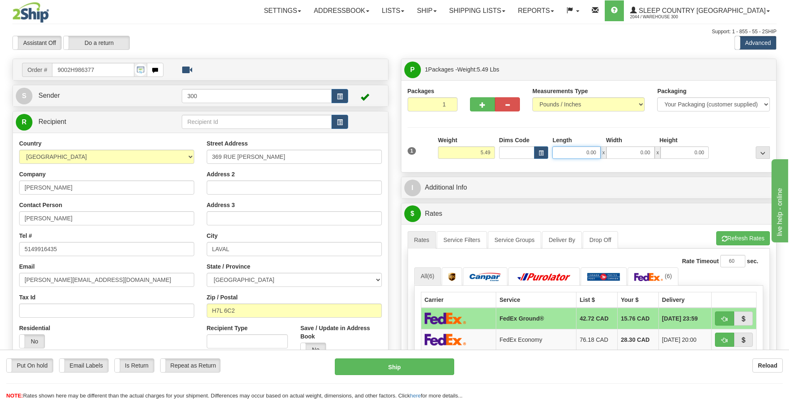
drag, startPoint x: 583, startPoint y: 152, endPoint x: 647, endPoint y: 158, distance: 64.4
click at [635, 149] on div "0.00 x 0.00 x 0.00" at bounding box center [630, 152] width 156 height 12
type input "8.00"
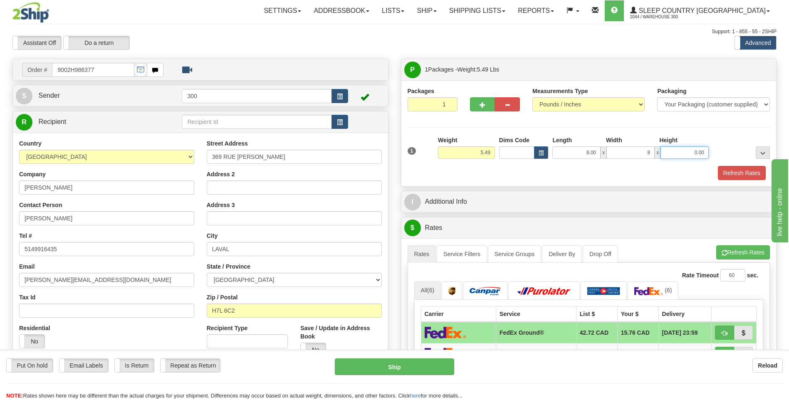
type input "8.00"
type input "16.00"
click at [718, 166] on button "Refresh Rates" at bounding box center [742, 173] width 48 height 14
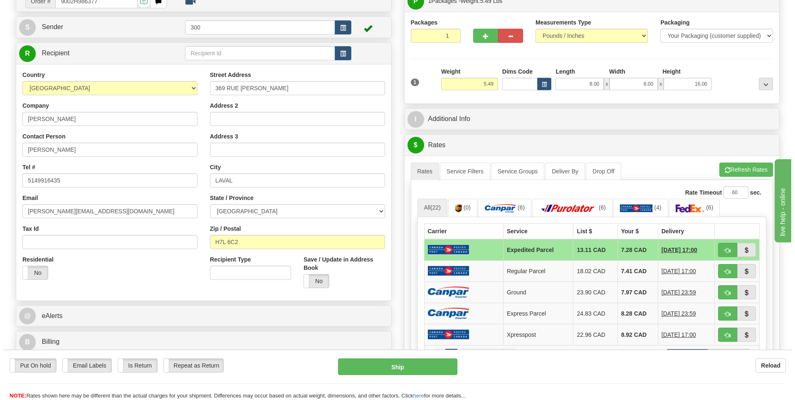
scroll to position [83, 0]
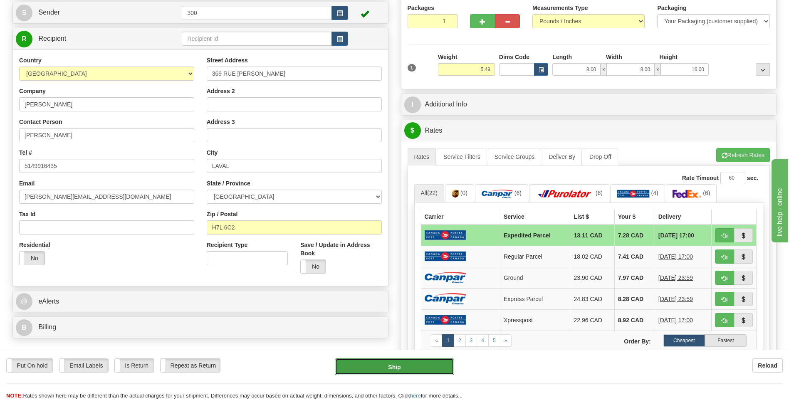
click at [390, 371] on button "Ship" at bounding box center [394, 367] width 119 height 17
type input "DOM.EP"
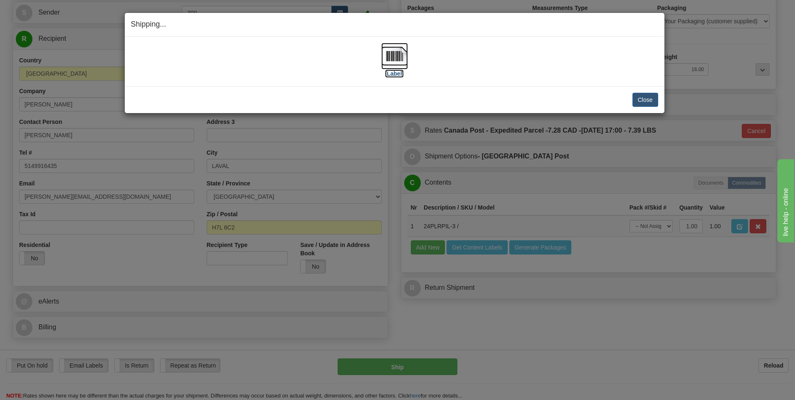
click at [387, 57] on img at bounding box center [394, 56] width 27 height 27
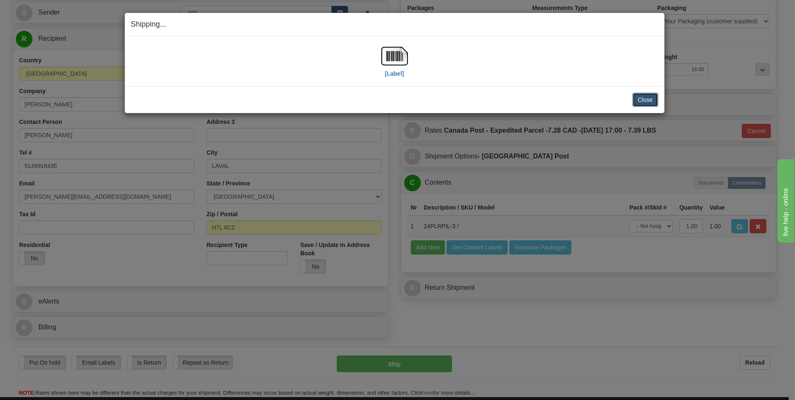
click at [641, 99] on button "Close" at bounding box center [646, 100] width 26 height 14
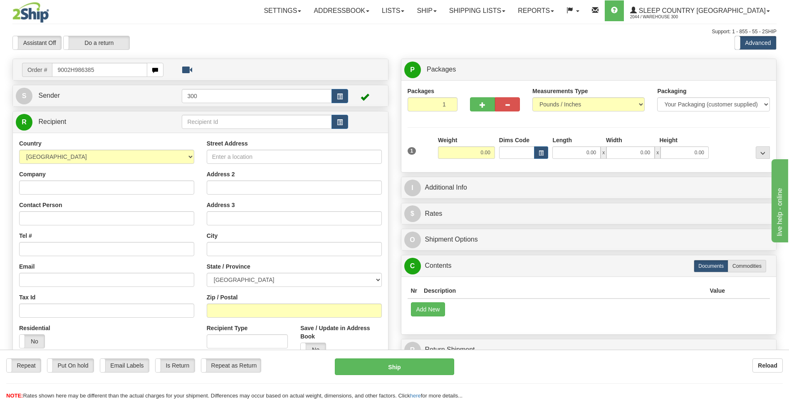
type input "9002H986385"
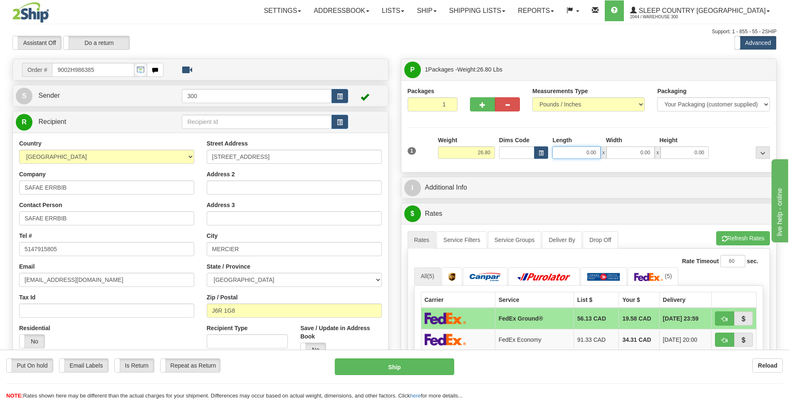
drag, startPoint x: 575, startPoint y: 153, endPoint x: 643, endPoint y: 153, distance: 67.4
click at [638, 154] on div "0.00 x 0.00 x 0.00" at bounding box center [630, 152] width 156 height 12
type input "7.00"
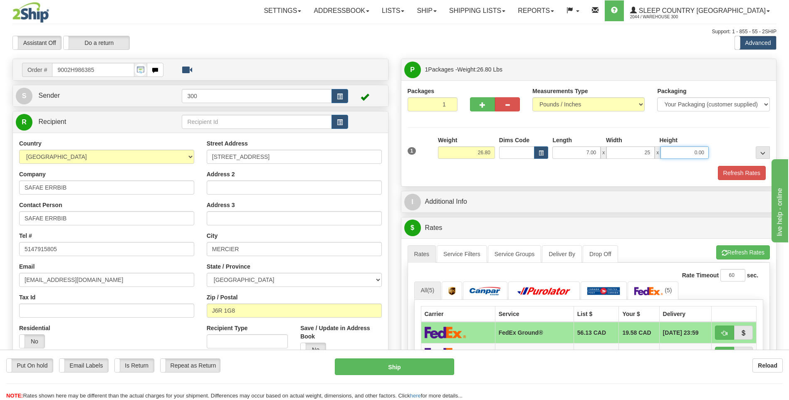
type input "25.00"
type input "16.00"
click at [718, 166] on button "Refresh Rates" at bounding box center [742, 173] width 48 height 14
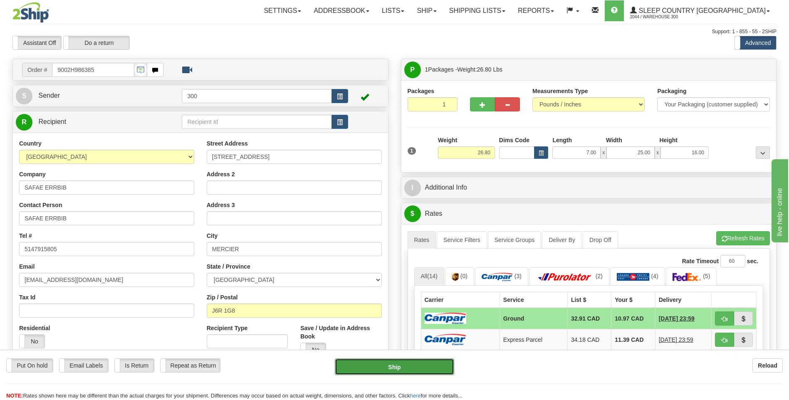
click at [385, 368] on button "Ship" at bounding box center [394, 367] width 119 height 17
type input "1"
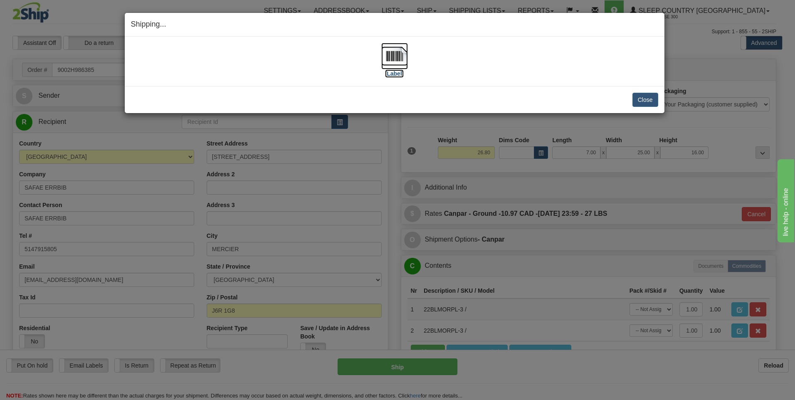
click at [394, 63] on img at bounding box center [394, 56] width 27 height 27
click at [645, 104] on button "Close" at bounding box center [646, 100] width 26 height 14
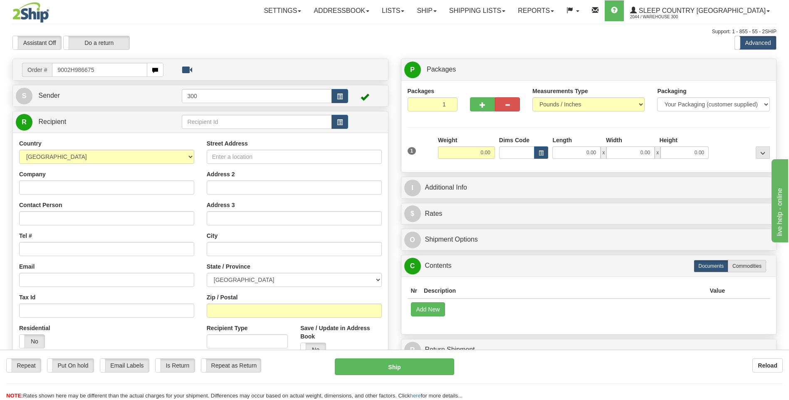
type input "9002H986675"
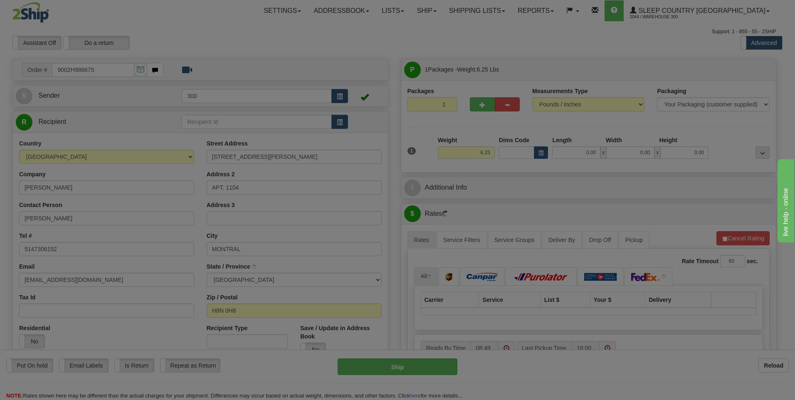
type input "LASALLE"
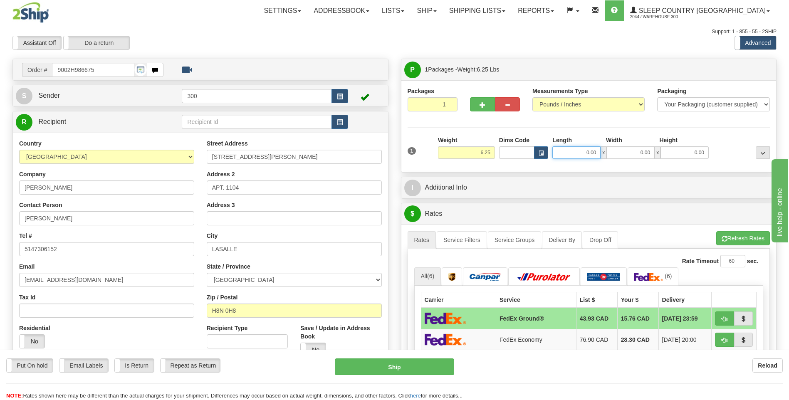
click at [573, 150] on input "0.00" at bounding box center [576, 152] width 48 height 12
drag, startPoint x: 572, startPoint y: 149, endPoint x: 652, endPoint y: 151, distance: 79.9
click at [641, 149] on div "0.00 x 0.00 x 0.00" at bounding box center [630, 152] width 156 height 12
type input "5.00"
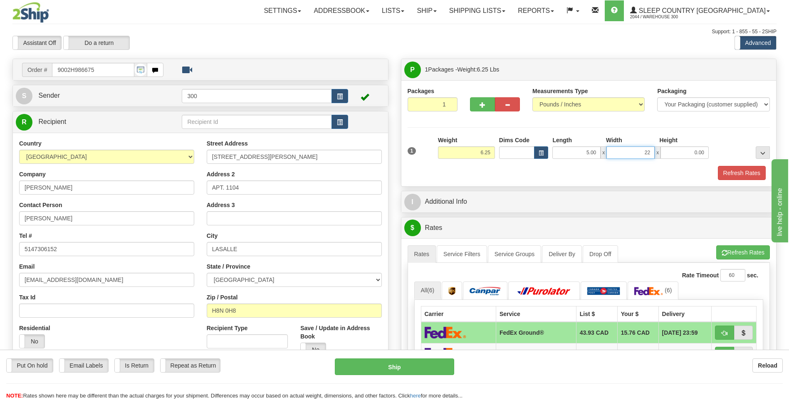
type input "22.50"
type input "18.00"
click at [718, 166] on button "Refresh Rates" at bounding box center [742, 173] width 48 height 14
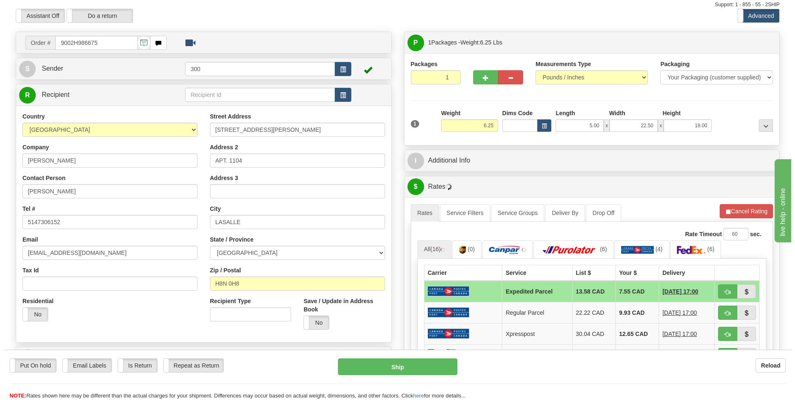
scroll to position [42, 0]
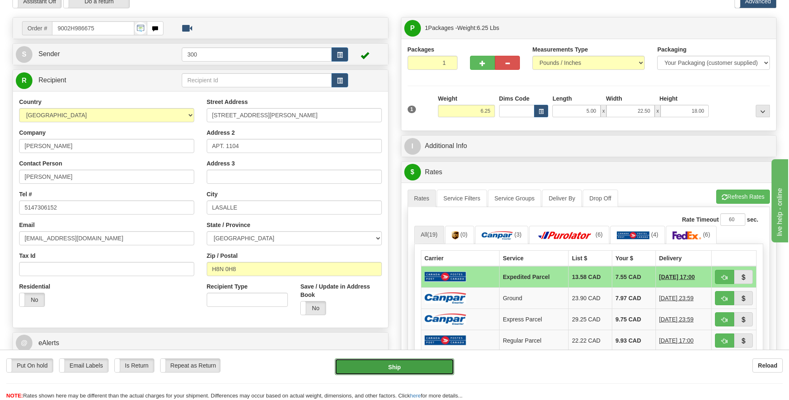
click at [399, 368] on button "Ship" at bounding box center [394, 367] width 119 height 17
type input "DOM.EP"
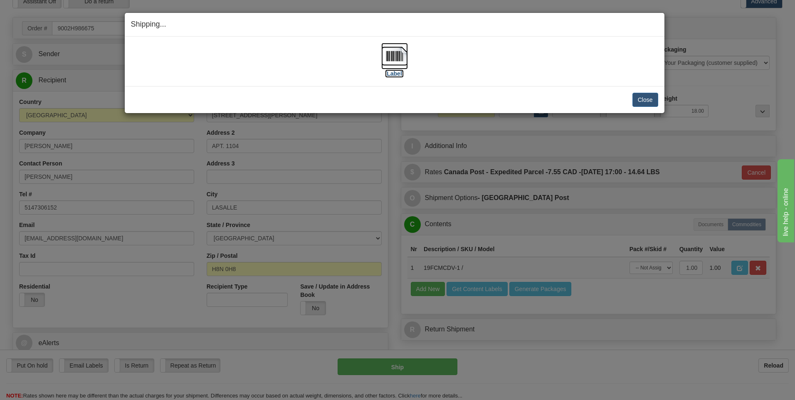
click at [396, 56] on img at bounding box center [394, 56] width 27 height 27
click at [639, 94] on button "Close" at bounding box center [646, 100] width 26 height 14
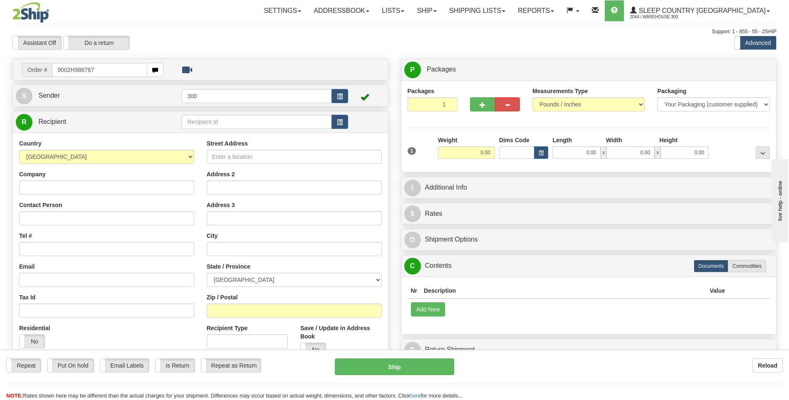
type input "9002H986767"
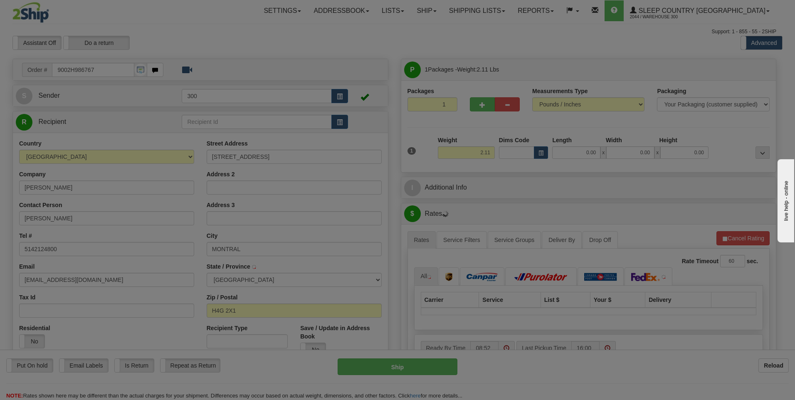
type input "[GEOGRAPHIC_DATA]"
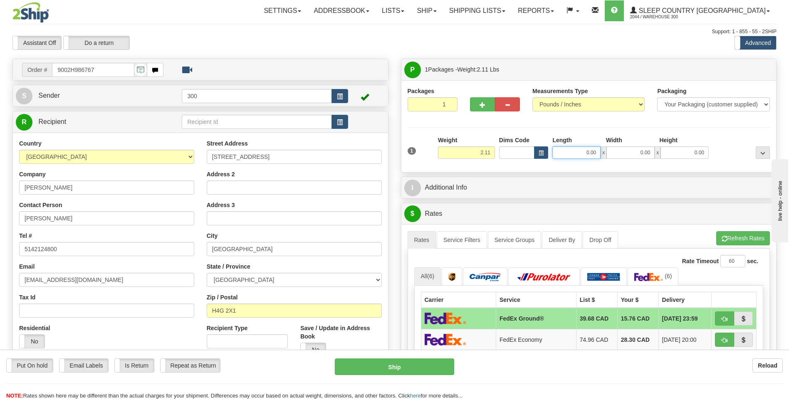
click at [563, 154] on input "0.00" at bounding box center [576, 152] width 48 height 12
type input "8.00"
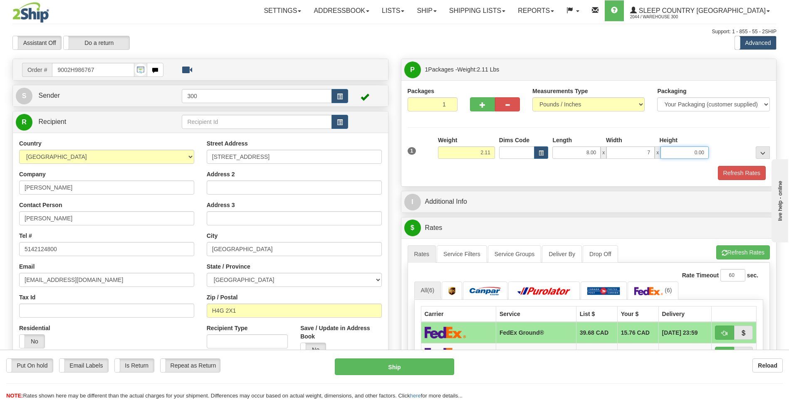
type input "7.00"
type input "6.00"
click at [718, 166] on button "Refresh Rates" at bounding box center [742, 173] width 48 height 14
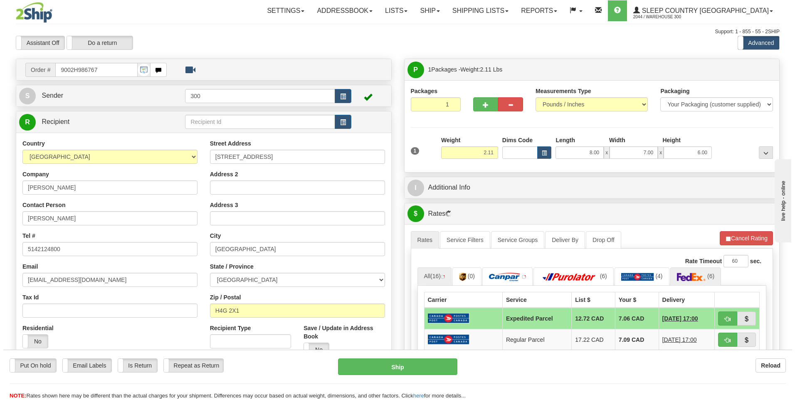
scroll to position [42, 0]
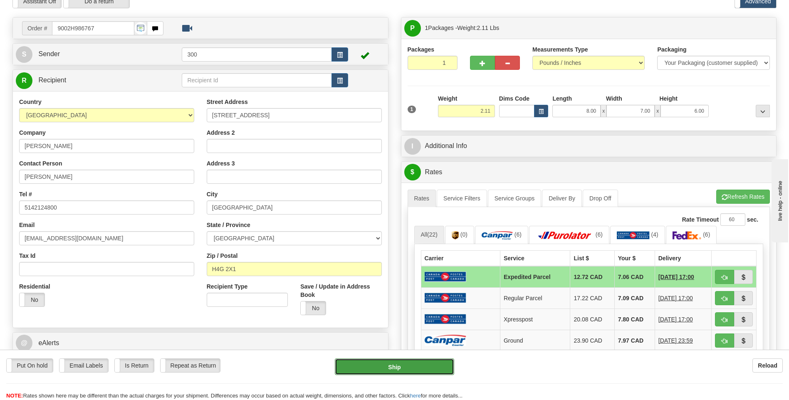
click at [395, 366] on button "Ship" at bounding box center [394, 367] width 119 height 17
type input "DOM.EP"
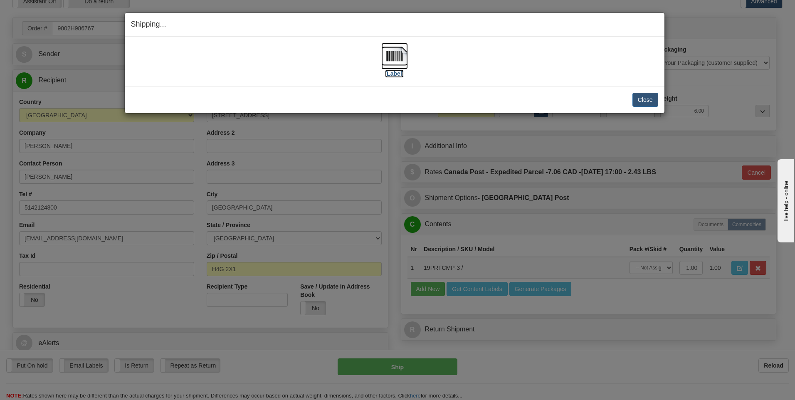
click at [391, 58] on img at bounding box center [394, 56] width 27 height 27
click at [652, 102] on button "Close" at bounding box center [646, 100] width 26 height 14
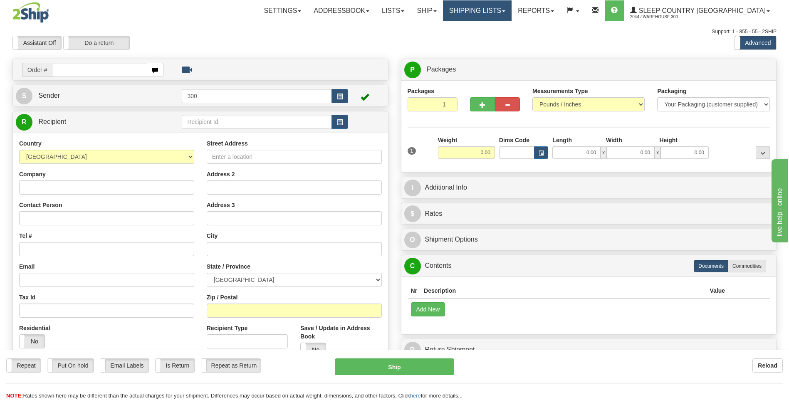
click at [512, 15] on link "Shipping lists" at bounding box center [477, 10] width 69 height 21
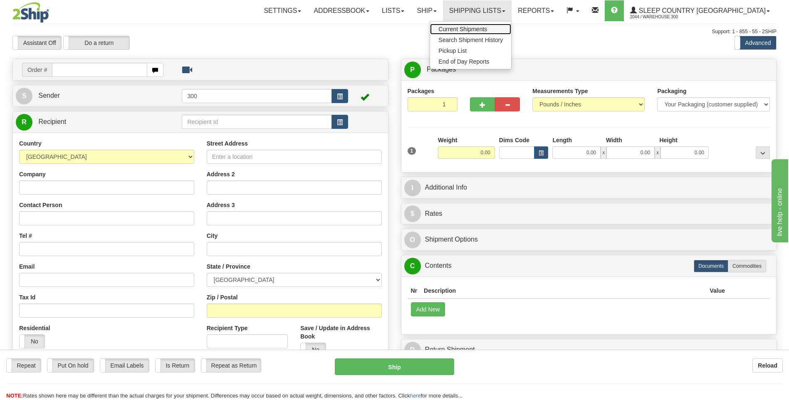
click at [487, 27] on span "Current Shipments" at bounding box center [462, 29] width 49 height 7
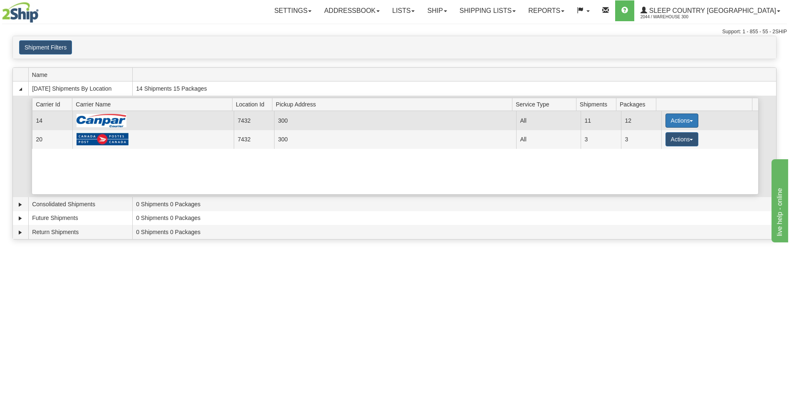
click at [690, 121] on button "Actions" at bounding box center [682, 121] width 33 height 14
click at [658, 148] on span "Close" at bounding box center [649, 147] width 19 height 6
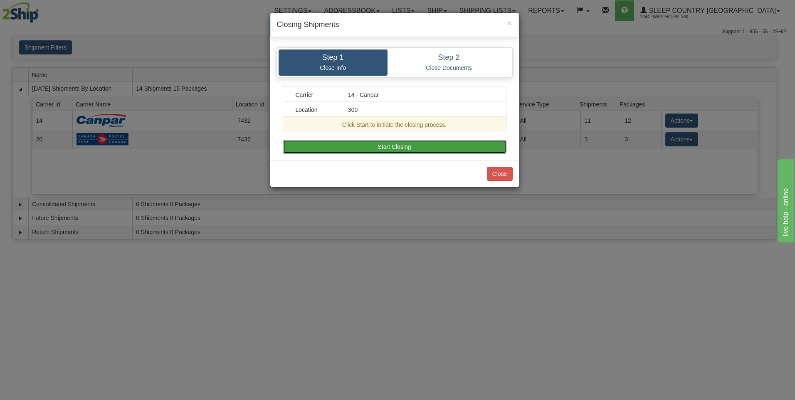
click at [364, 144] on button "Start Closing" at bounding box center [395, 147] width 224 height 14
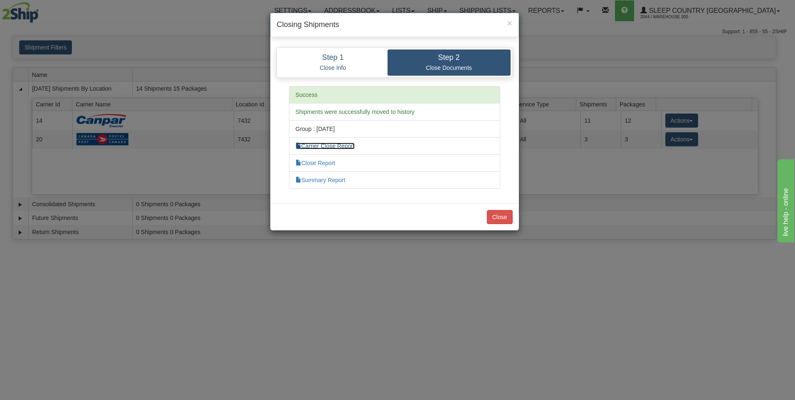
click at [334, 143] on link "Carrier Close Report" at bounding box center [325, 146] width 59 height 7
click at [322, 165] on link "Close Report" at bounding box center [316, 163] width 40 height 7
click at [322, 180] on link "Summary Report" at bounding box center [321, 180] width 50 height 7
click at [510, 216] on button "Close" at bounding box center [500, 217] width 26 height 14
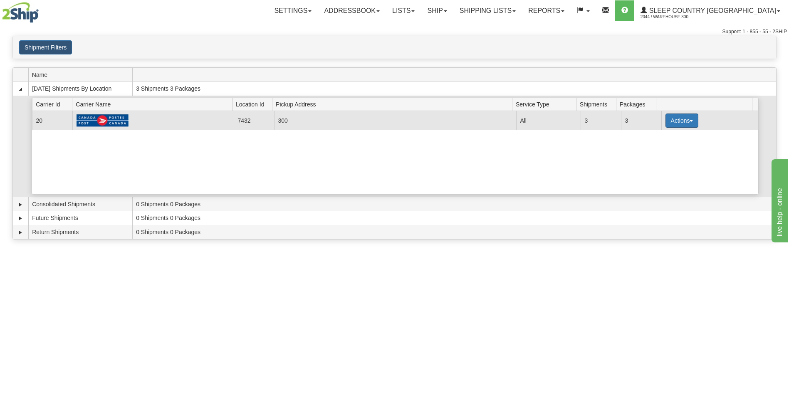
click at [690, 121] on span "button" at bounding box center [691, 121] width 3 height 2
click at [654, 148] on span "Close" at bounding box center [649, 147] width 19 height 6
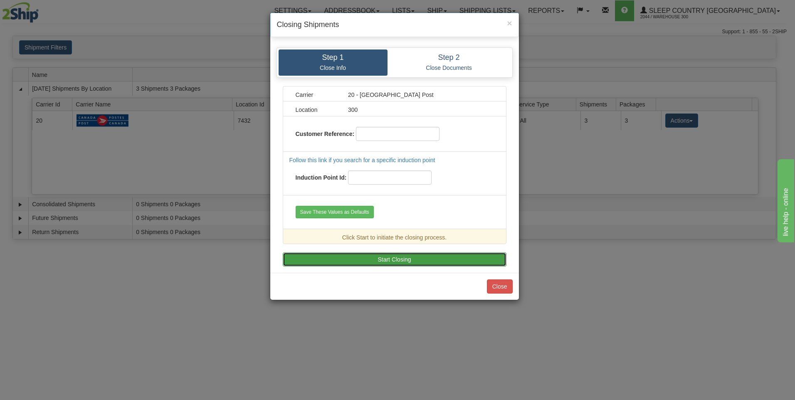
click at [344, 258] on button "Start Closing" at bounding box center [395, 260] width 224 height 14
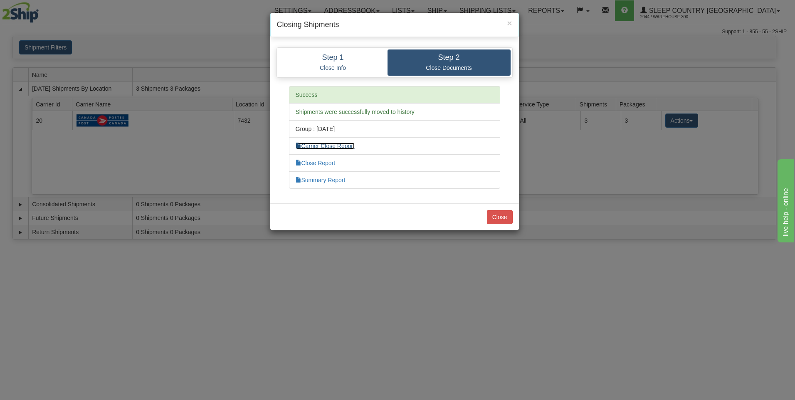
click at [328, 146] on link "Carrier Close Report" at bounding box center [325, 146] width 59 height 7
click at [314, 162] on link "Close Report" at bounding box center [316, 163] width 40 height 7
click at [334, 180] on link "Summary Report" at bounding box center [321, 180] width 50 height 7
click at [502, 220] on button "Close" at bounding box center [500, 217] width 26 height 14
